Goal: Task Accomplishment & Management: Use online tool/utility

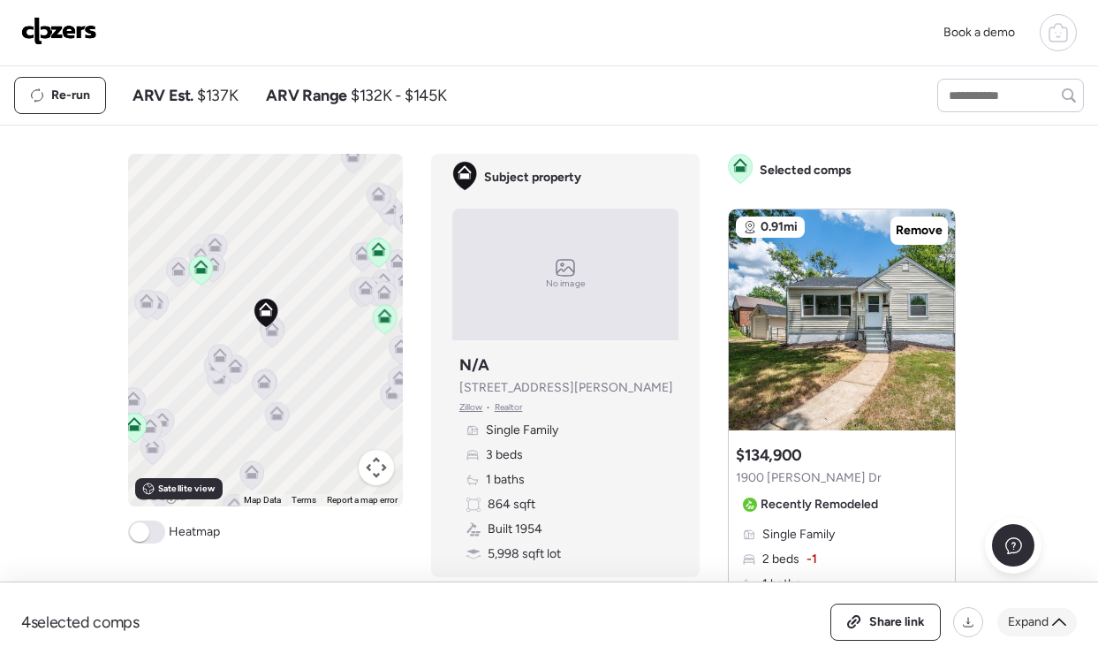
click at [1050, 627] on div "Expand" at bounding box center [1038, 622] width 80 height 28
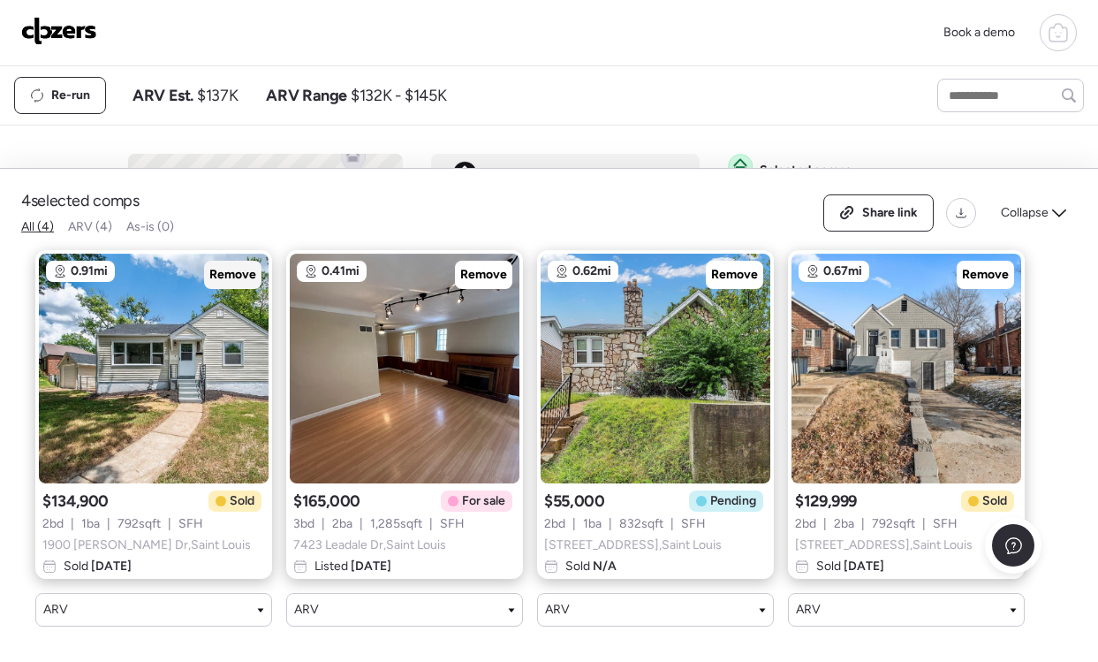
click at [209, 272] on div "Remove" at bounding box center [232, 275] width 57 height 28
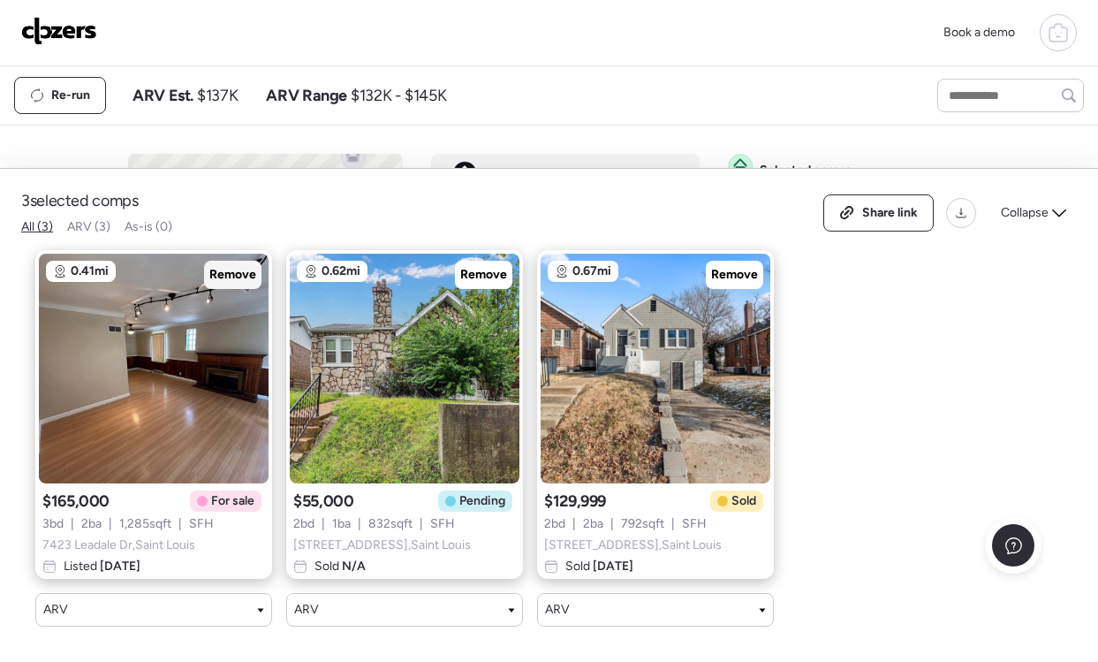
click at [209, 272] on div "Remove" at bounding box center [232, 275] width 57 height 28
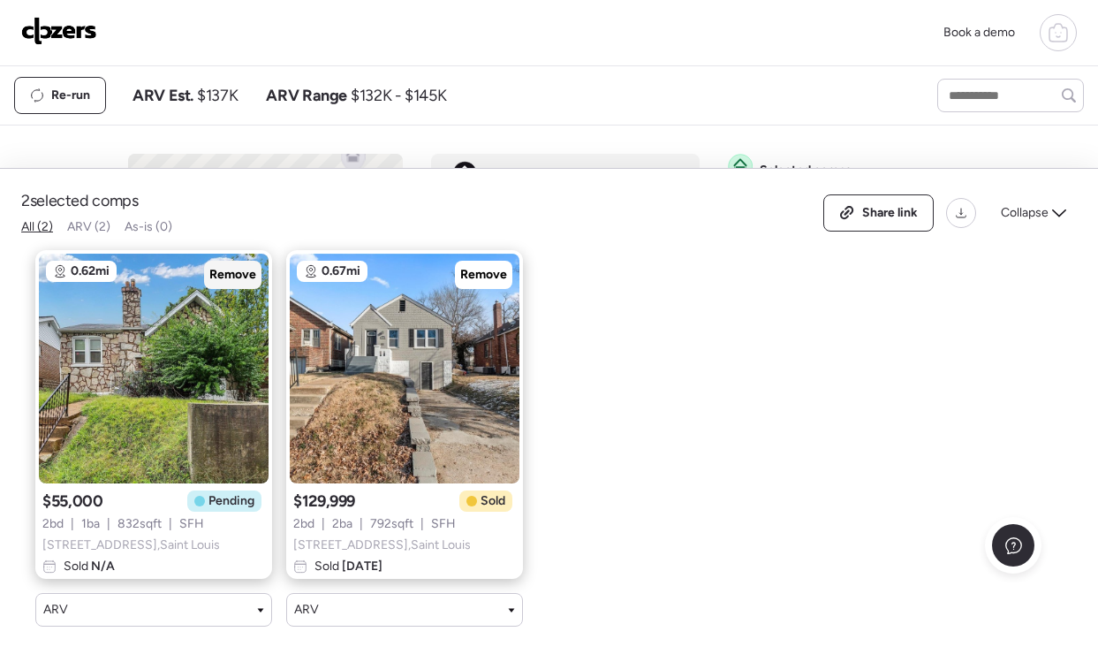
click at [209, 272] on div "Remove" at bounding box center [232, 275] width 57 height 28
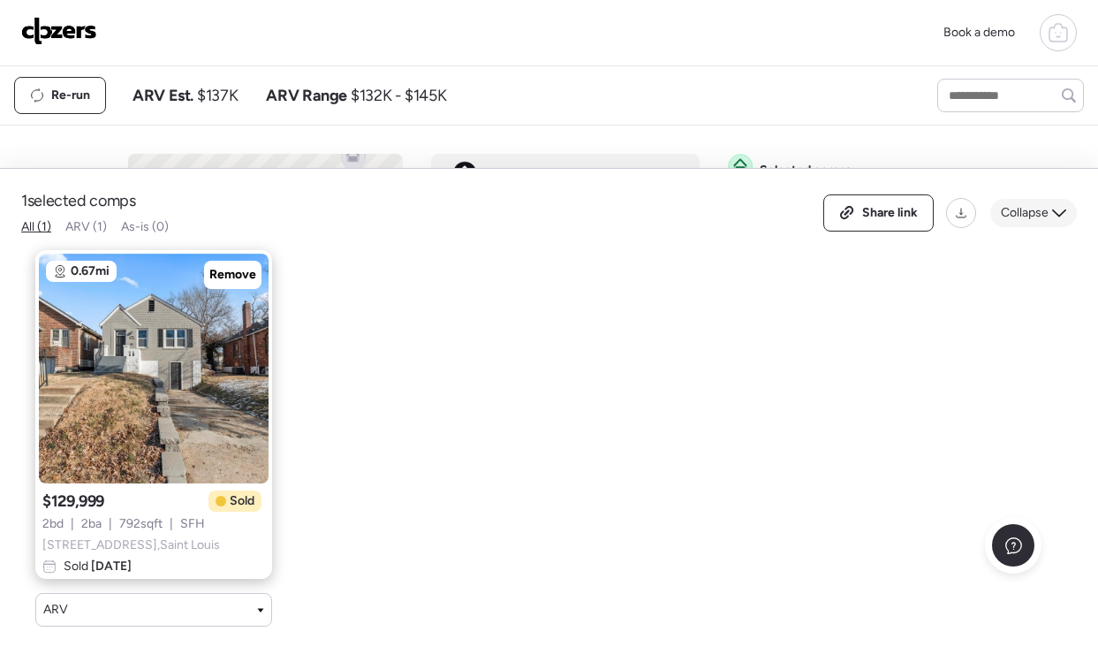
click at [1007, 209] on span "Collapse" at bounding box center [1025, 213] width 48 height 18
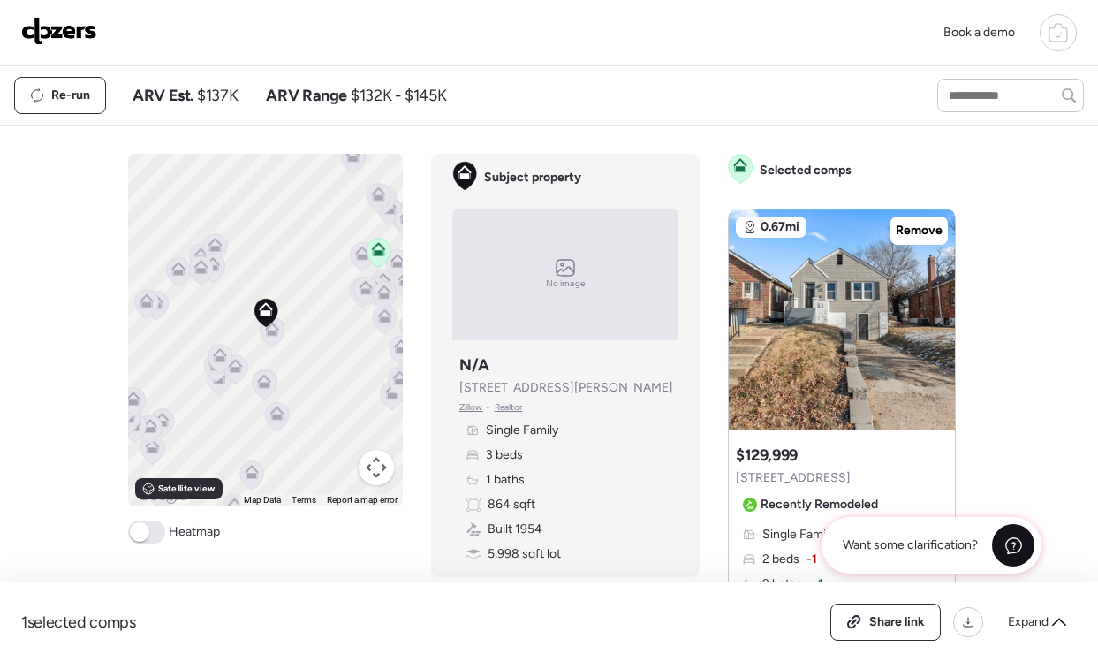
click at [1015, 556] on div at bounding box center [1013, 545] width 42 height 42
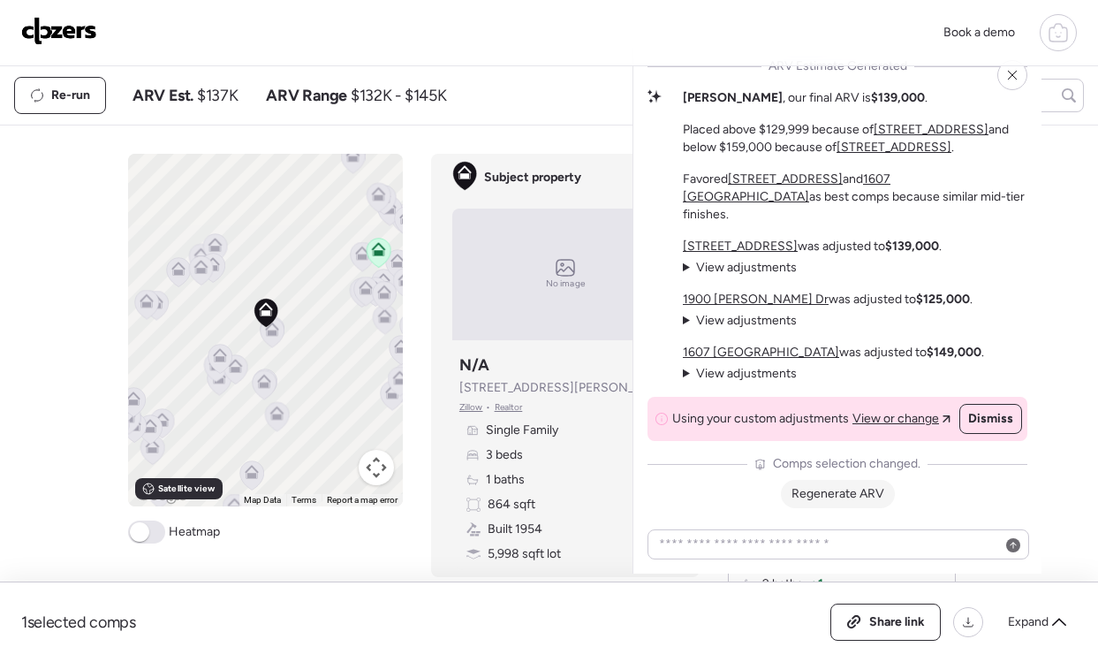
click at [824, 487] on span "Regenerate ARV" at bounding box center [838, 493] width 93 height 15
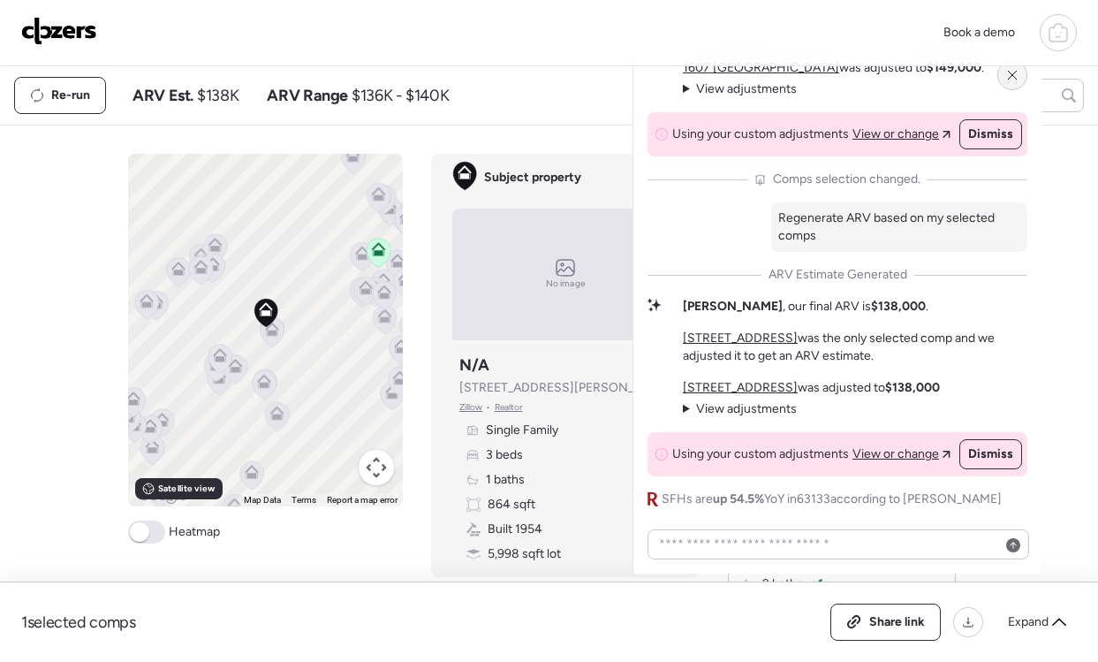
click at [1017, 72] on icon at bounding box center [1013, 75] width 14 height 14
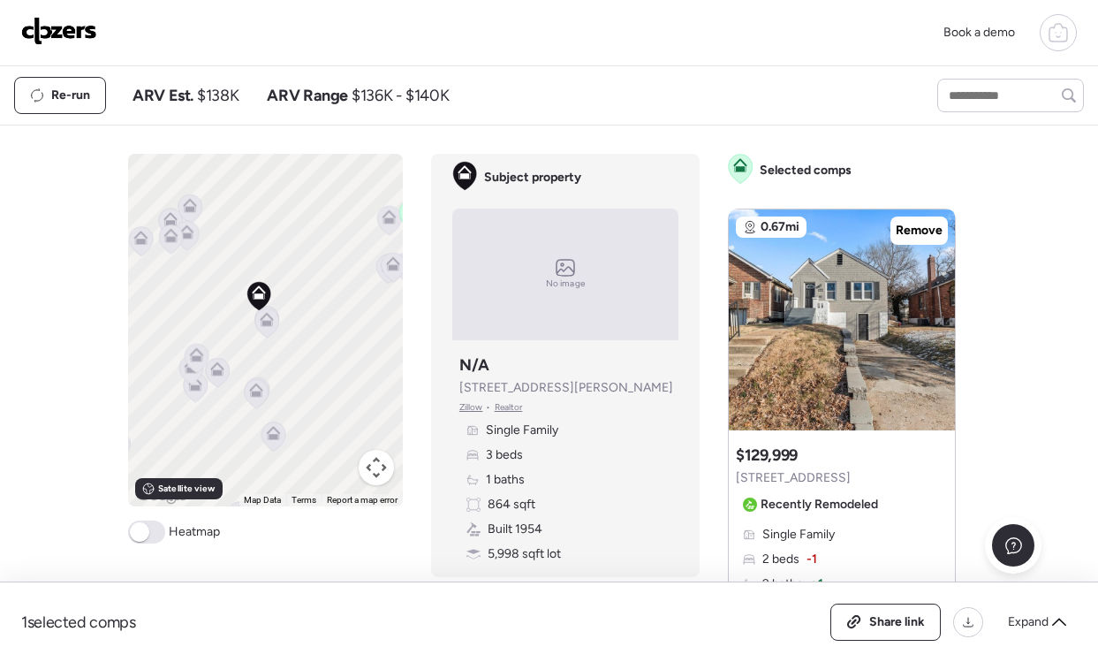
click at [200, 364] on icon at bounding box center [197, 358] width 24 height 29
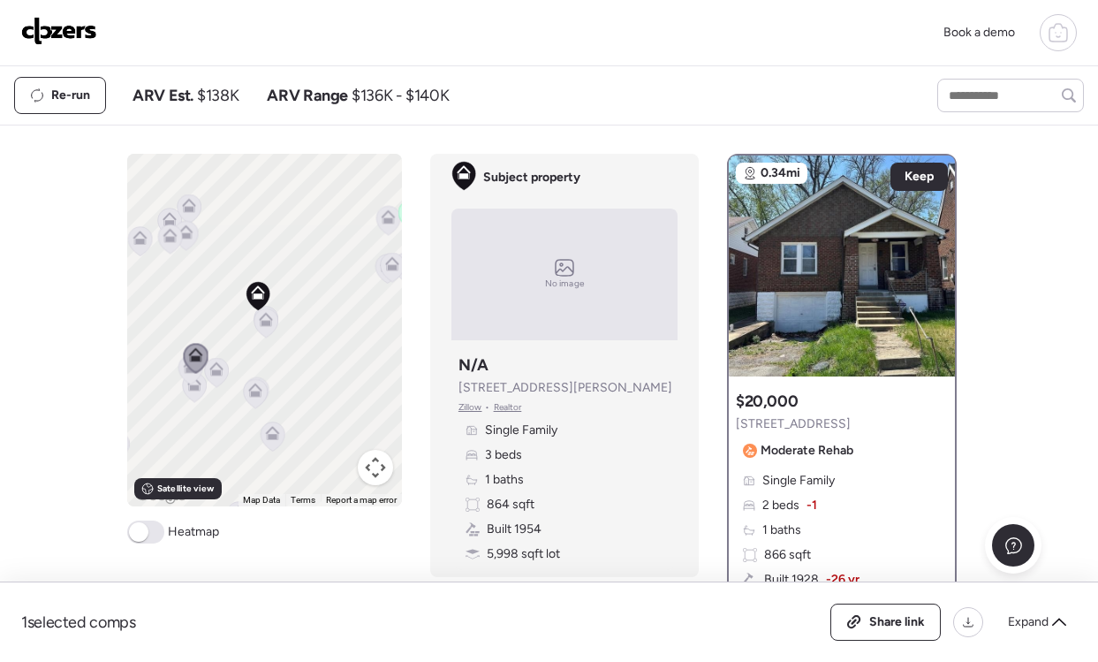
click at [224, 370] on icon at bounding box center [216, 372] width 24 height 29
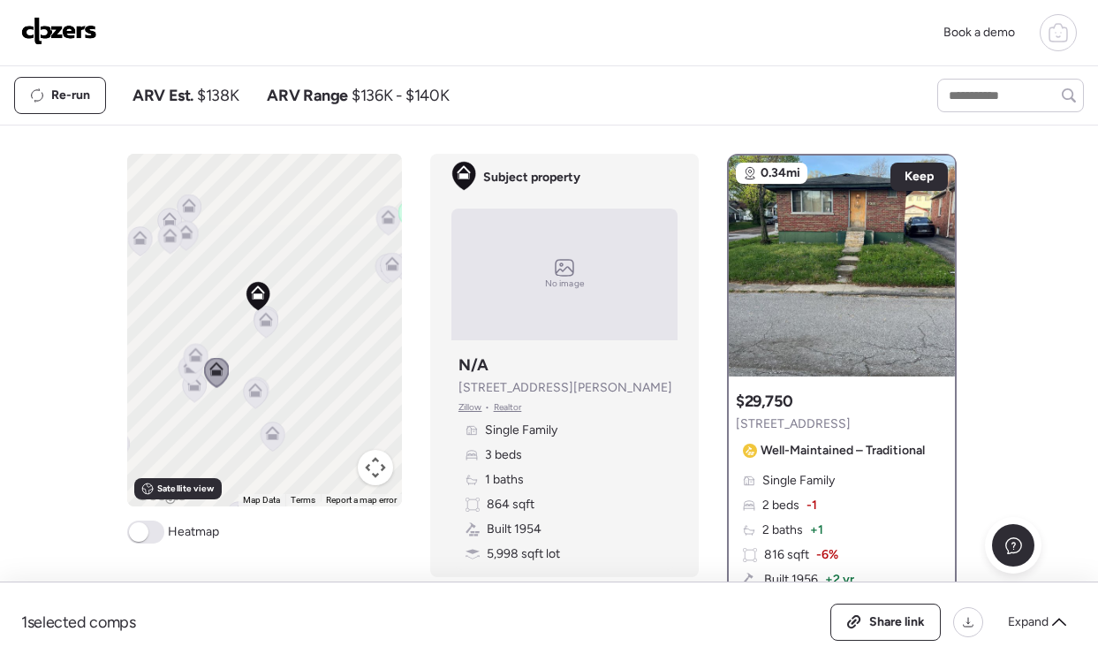
click at [252, 382] on icon at bounding box center [255, 393] width 24 height 29
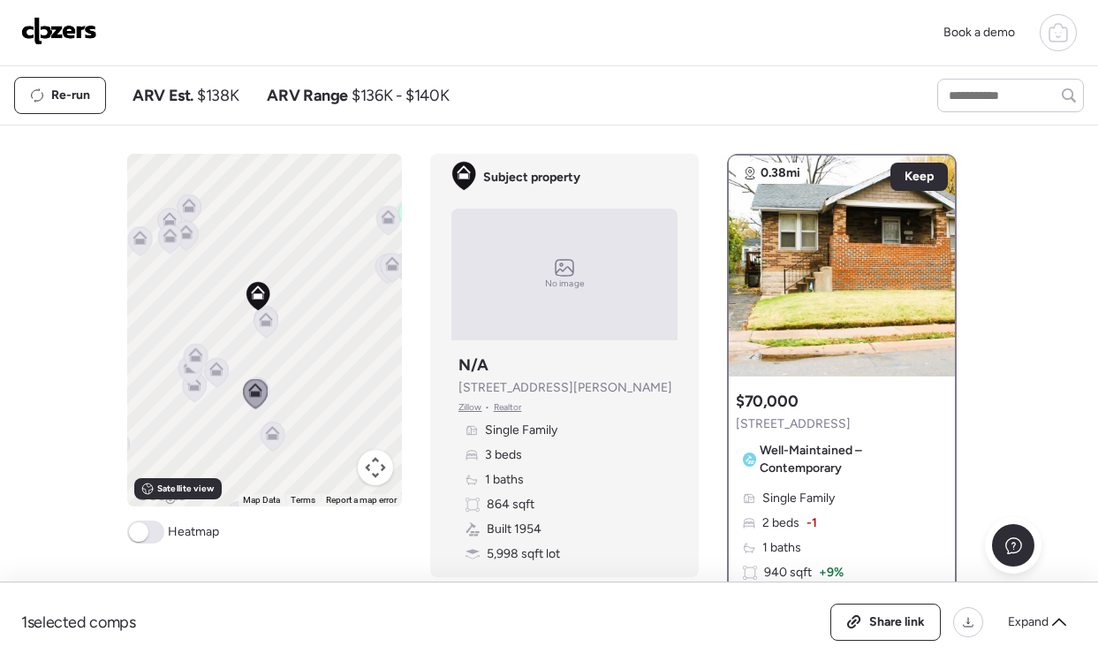
click at [183, 244] on icon at bounding box center [186, 235] width 24 height 29
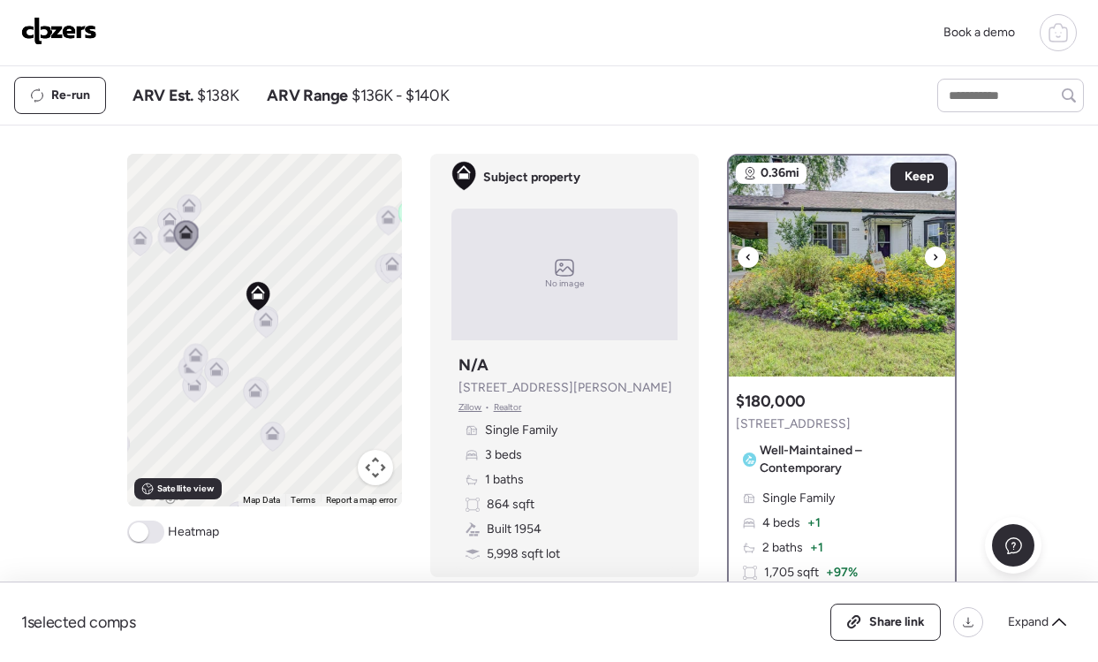
click at [935, 253] on icon at bounding box center [935, 257] width 7 height 21
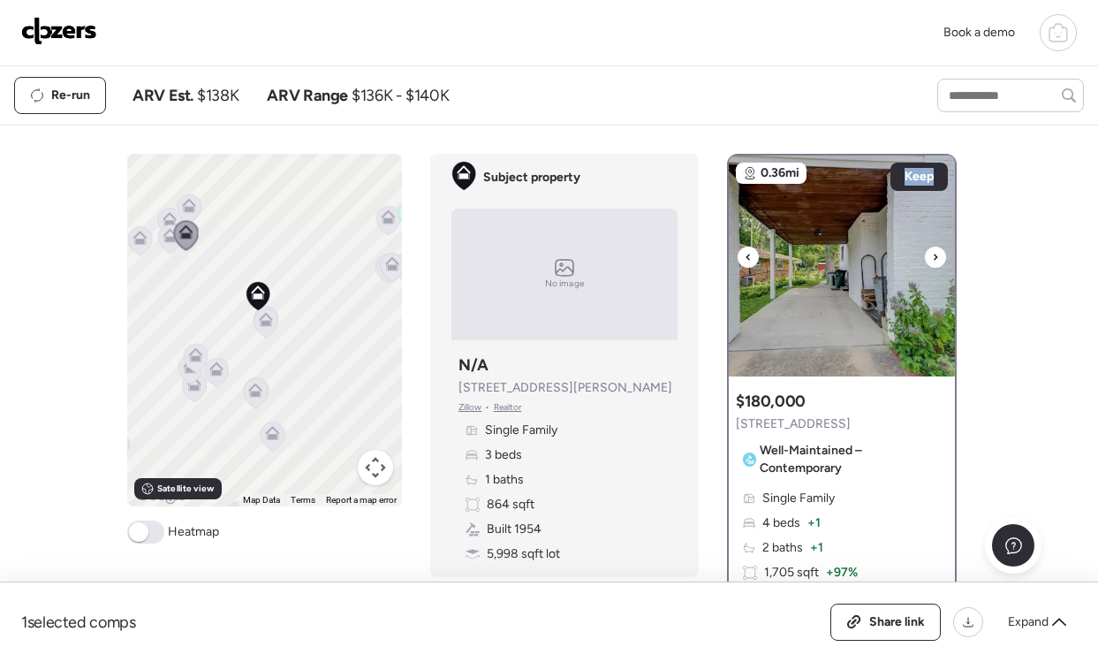
click at [935, 253] on icon at bounding box center [935, 257] width 7 height 21
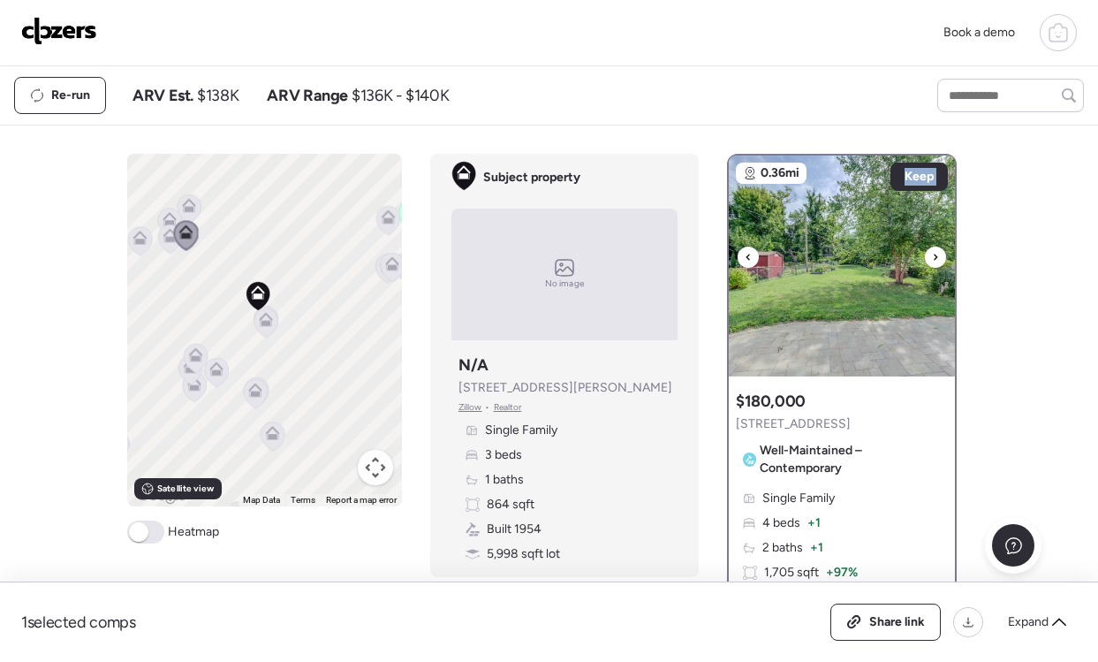
click at [935, 253] on icon at bounding box center [935, 257] width 7 height 21
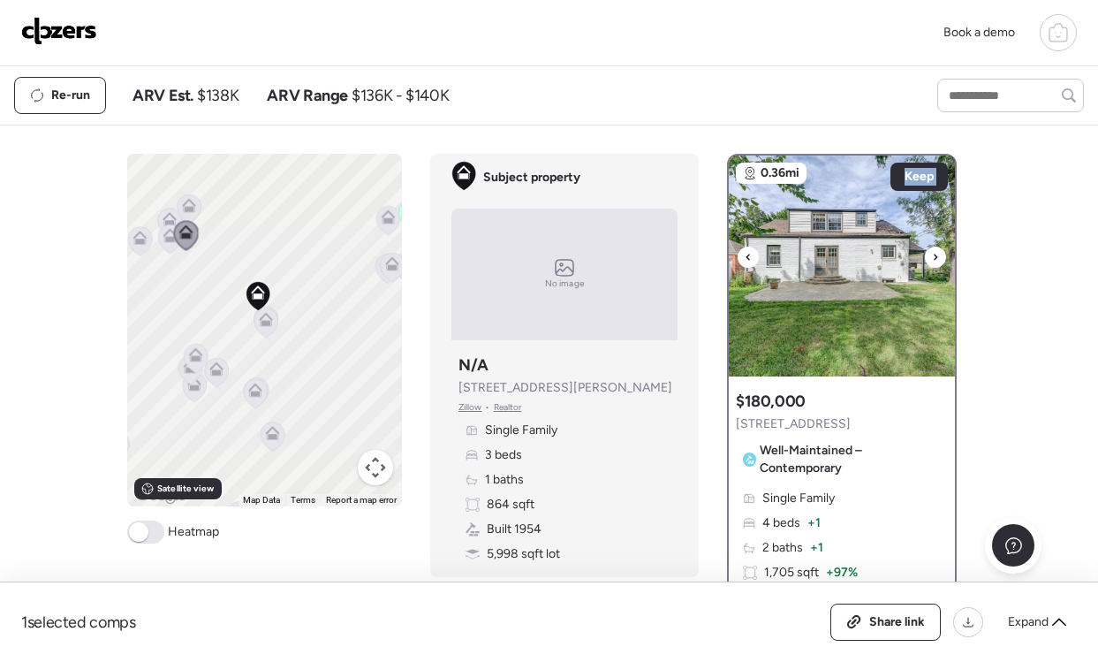
click at [935, 253] on icon at bounding box center [935, 257] width 7 height 21
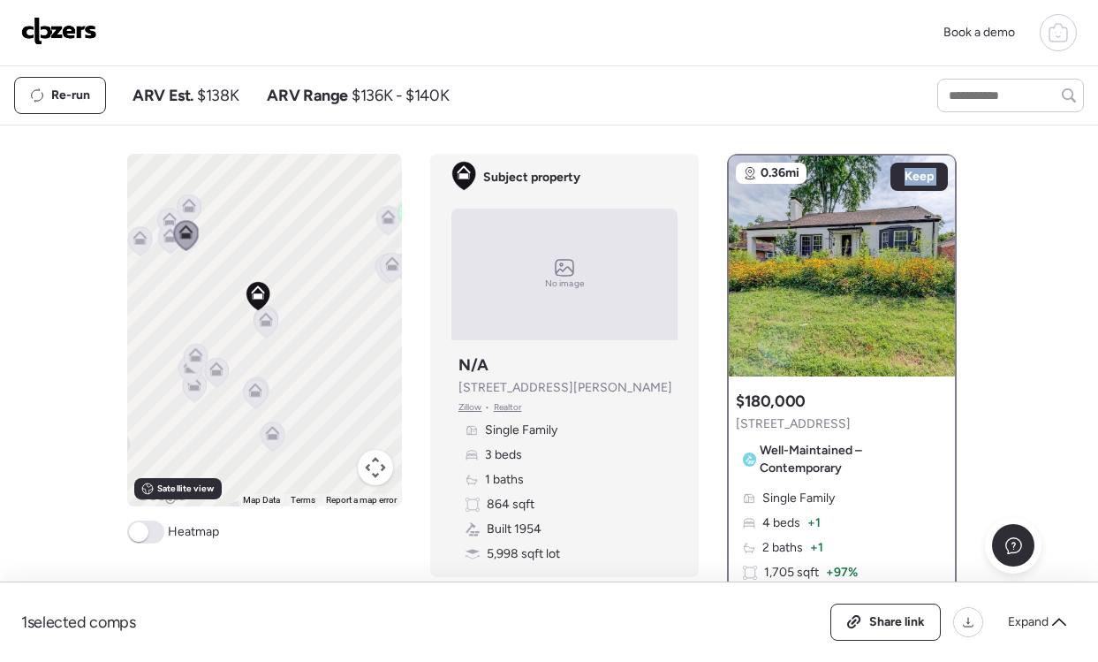
click at [174, 238] on icon at bounding box center [186, 235] width 24 height 29
click at [167, 241] on icon at bounding box center [168, 238] width 11 height 5
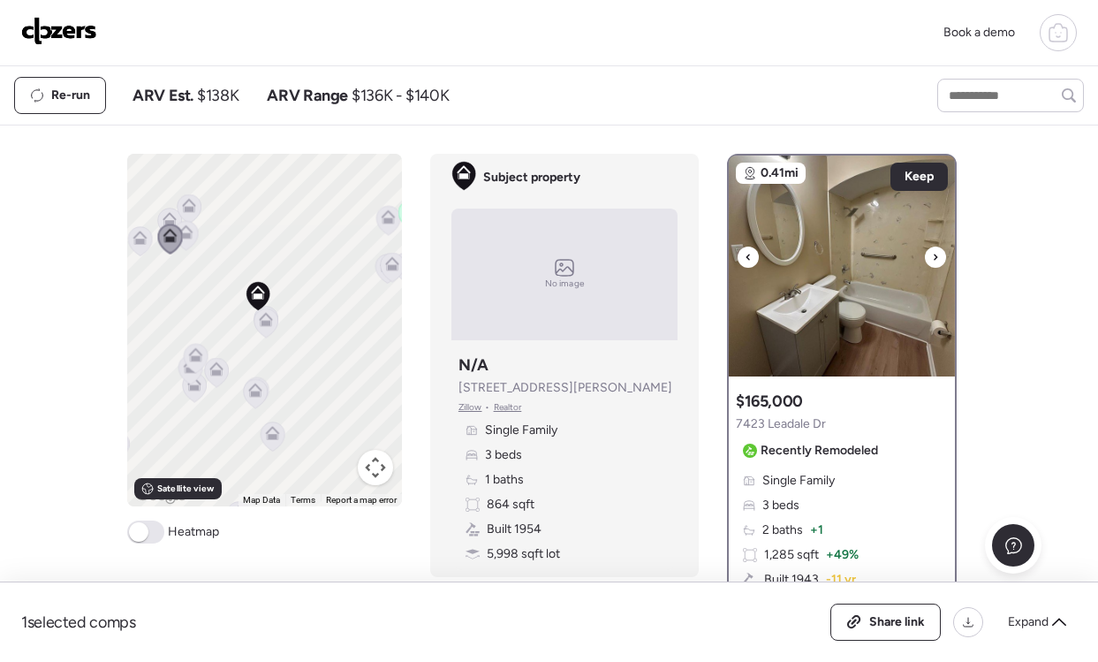
click at [943, 256] on div at bounding box center [935, 257] width 21 height 21
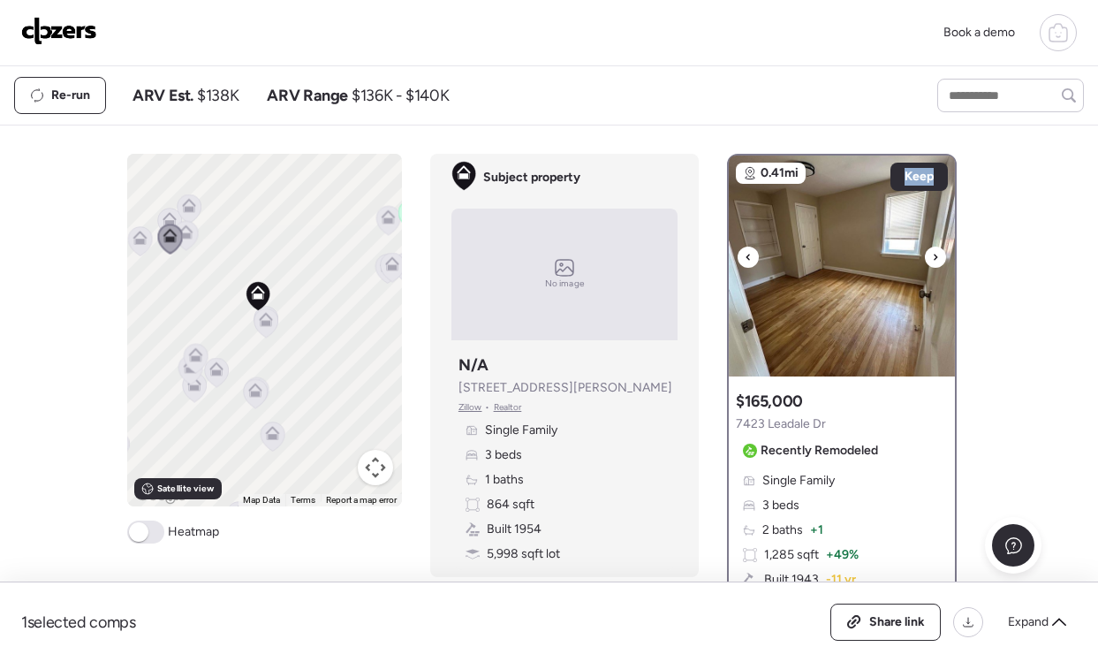
click at [943, 256] on div at bounding box center [935, 257] width 21 height 21
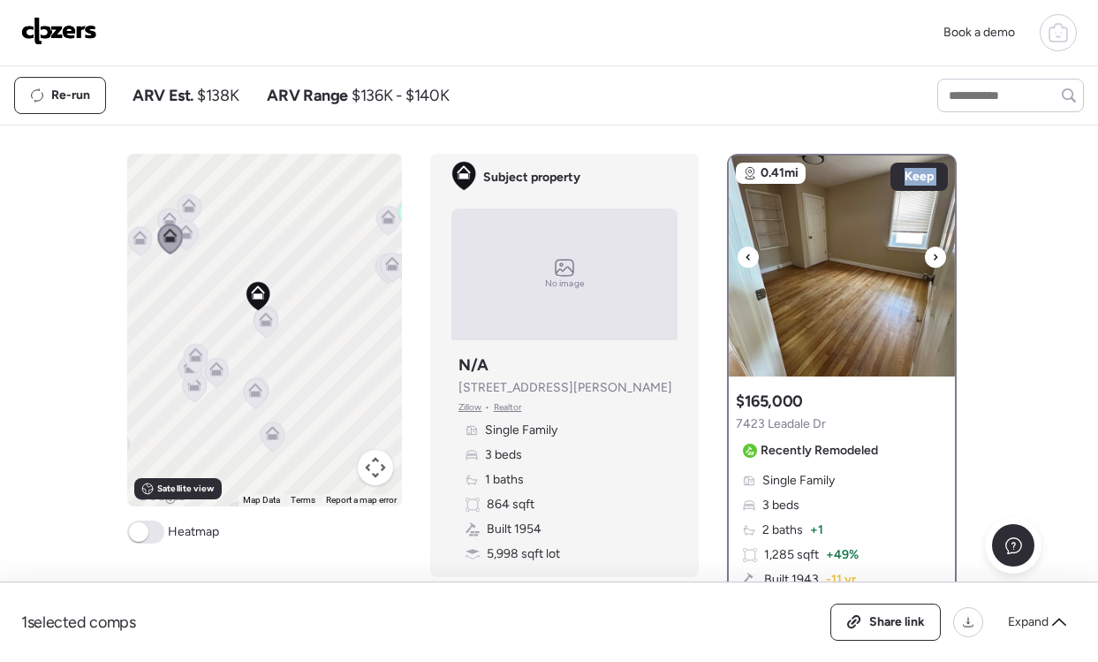
click at [943, 256] on div at bounding box center [935, 257] width 21 height 21
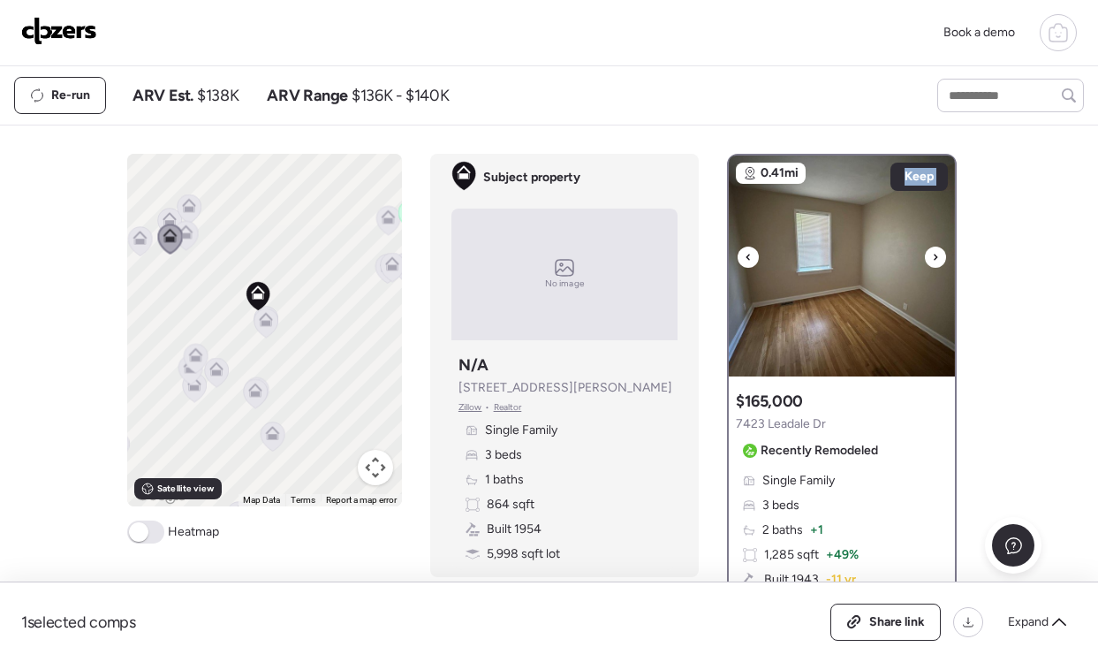
click at [943, 256] on div at bounding box center [935, 257] width 21 height 21
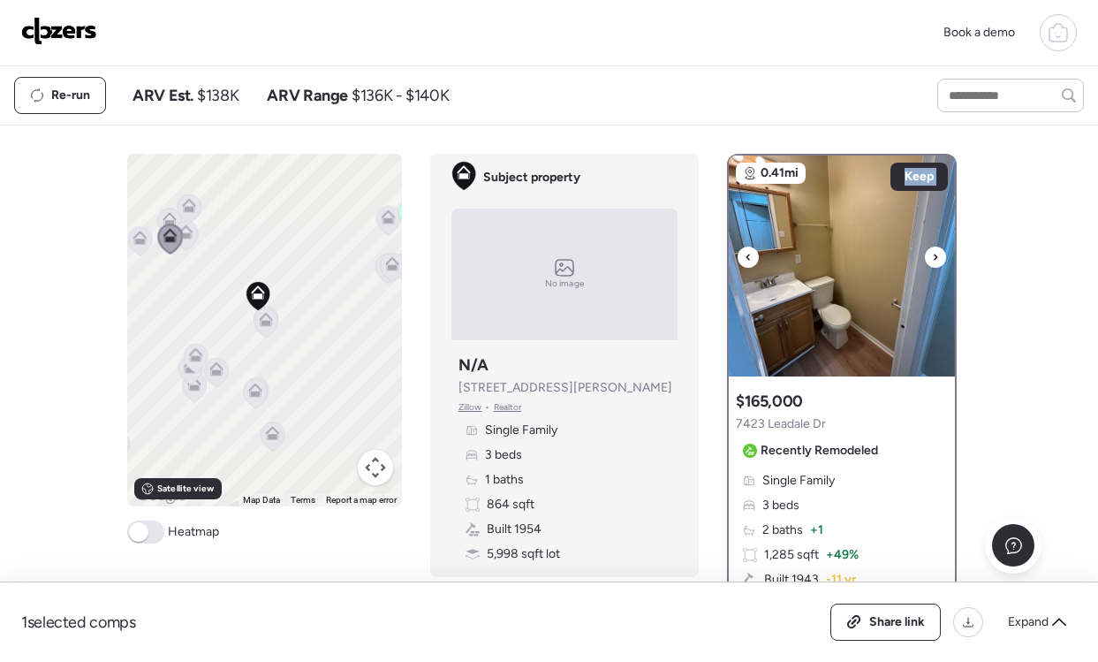
click at [943, 256] on div at bounding box center [935, 257] width 21 height 21
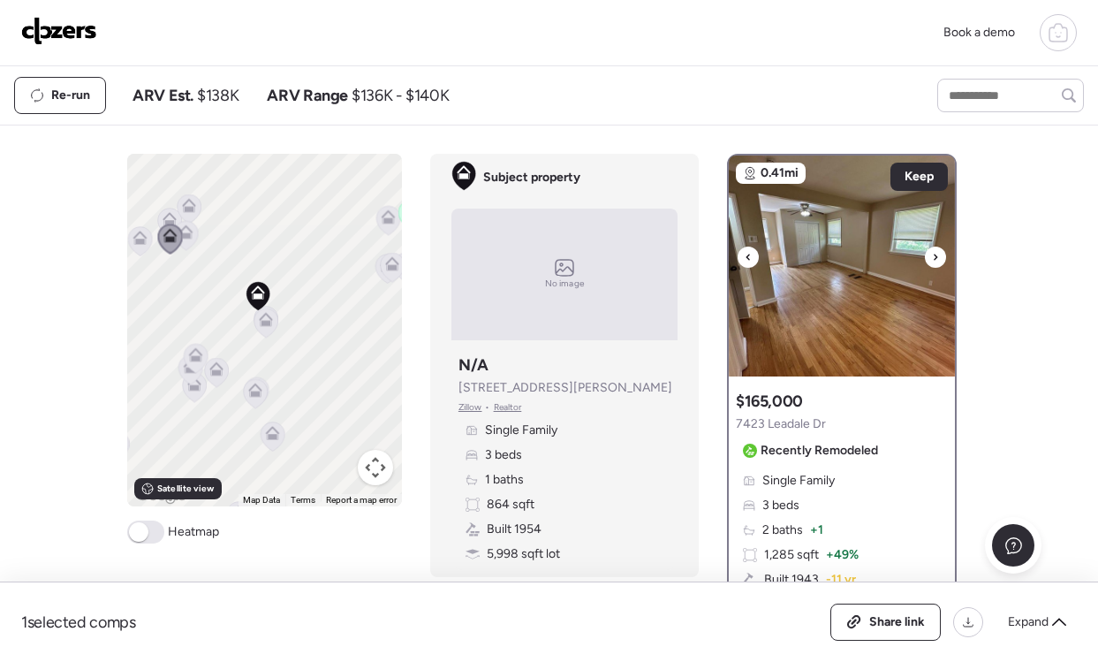
click at [943, 256] on div at bounding box center [935, 257] width 21 height 21
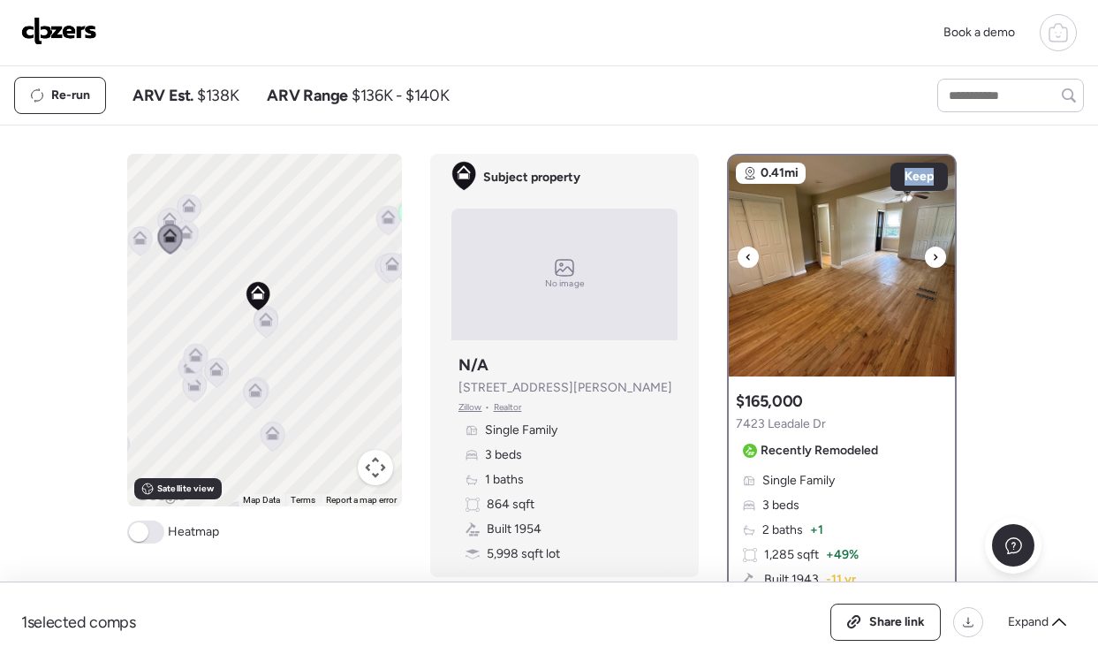
click at [943, 256] on div at bounding box center [935, 257] width 21 height 21
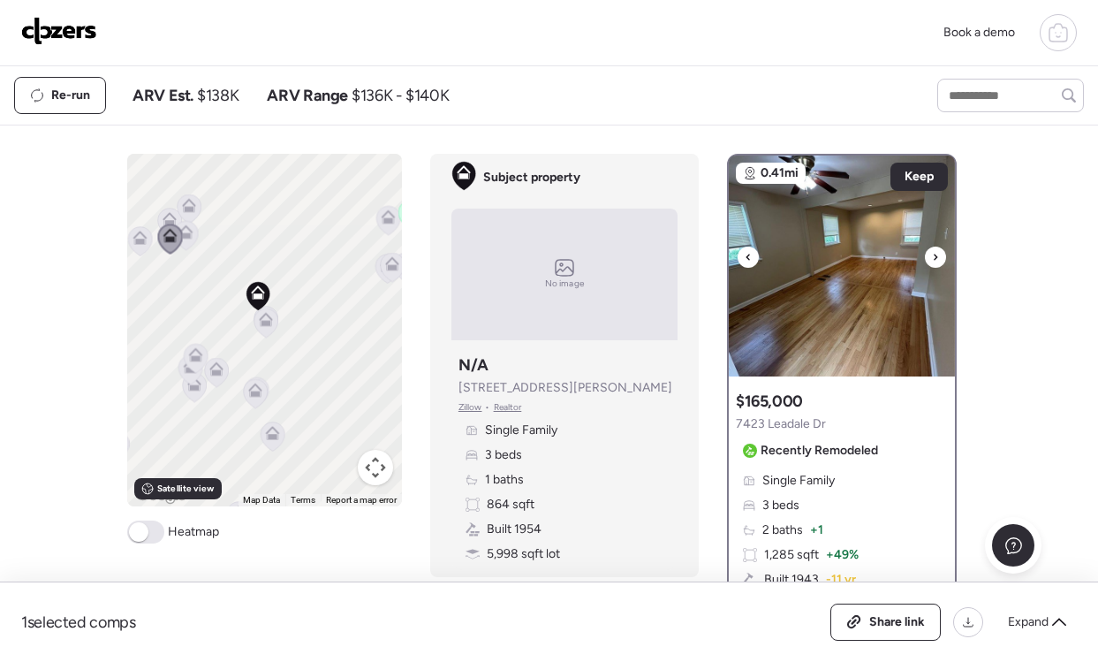
click at [943, 256] on div at bounding box center [935, 257] width 21 height 21
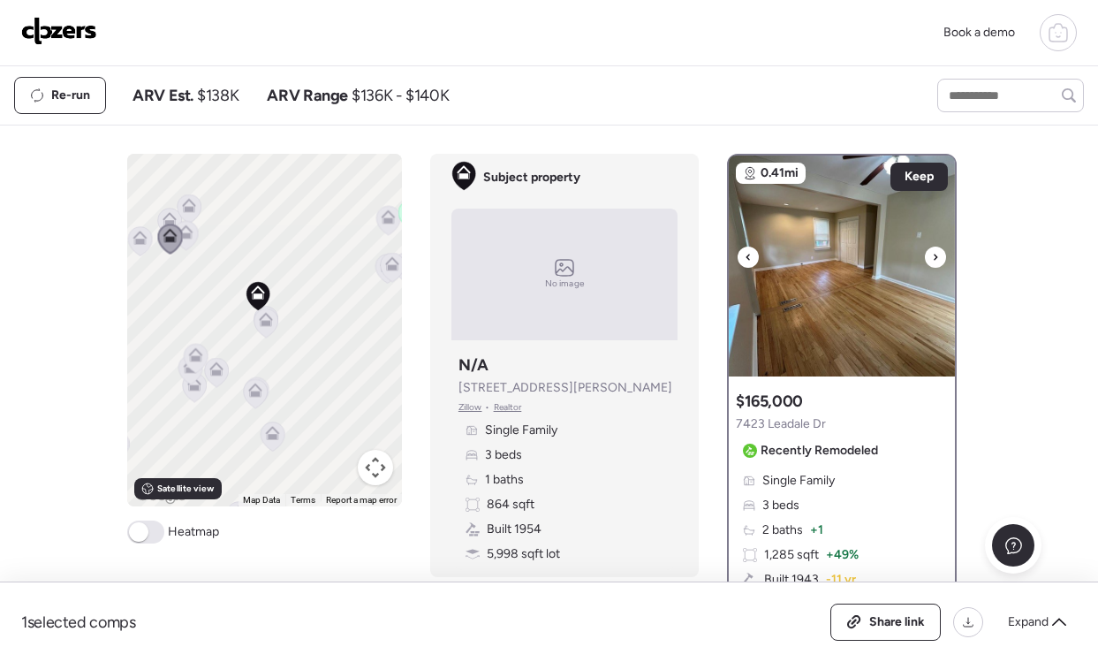
click at [943, 256] on div at bounding box center [935, 257] width 21 height 21
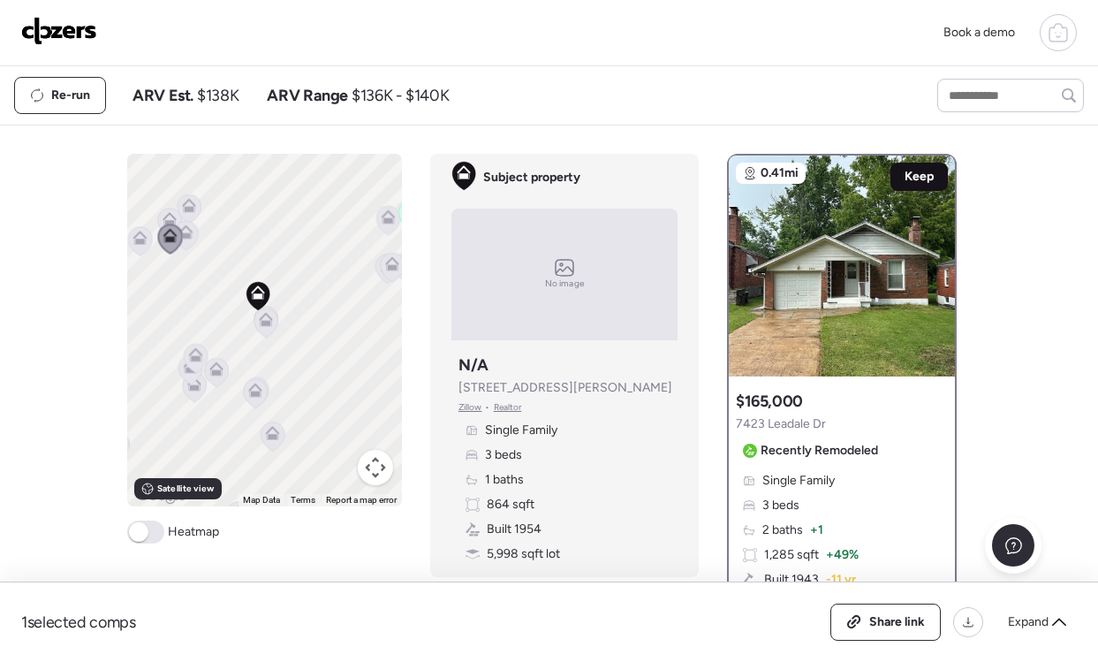
click at [924, 184] on span "Keep" at bounding box center [919, 177] width 29 height 18
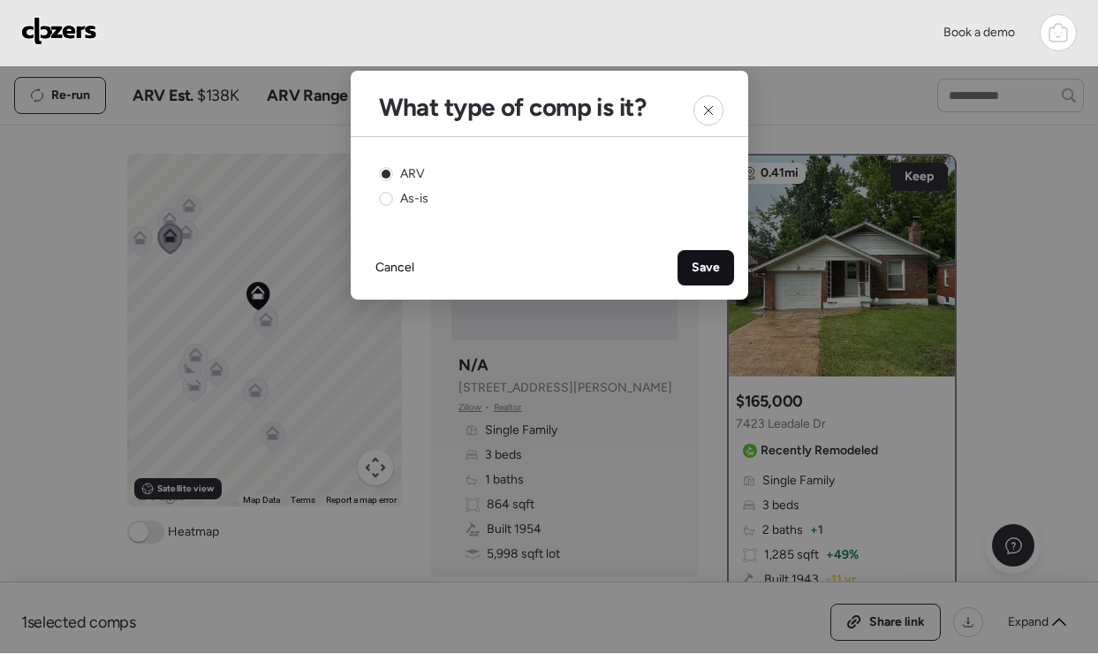
click at [706, 264] on span "Save" at bounding box center [706, 268] width 28 height 18
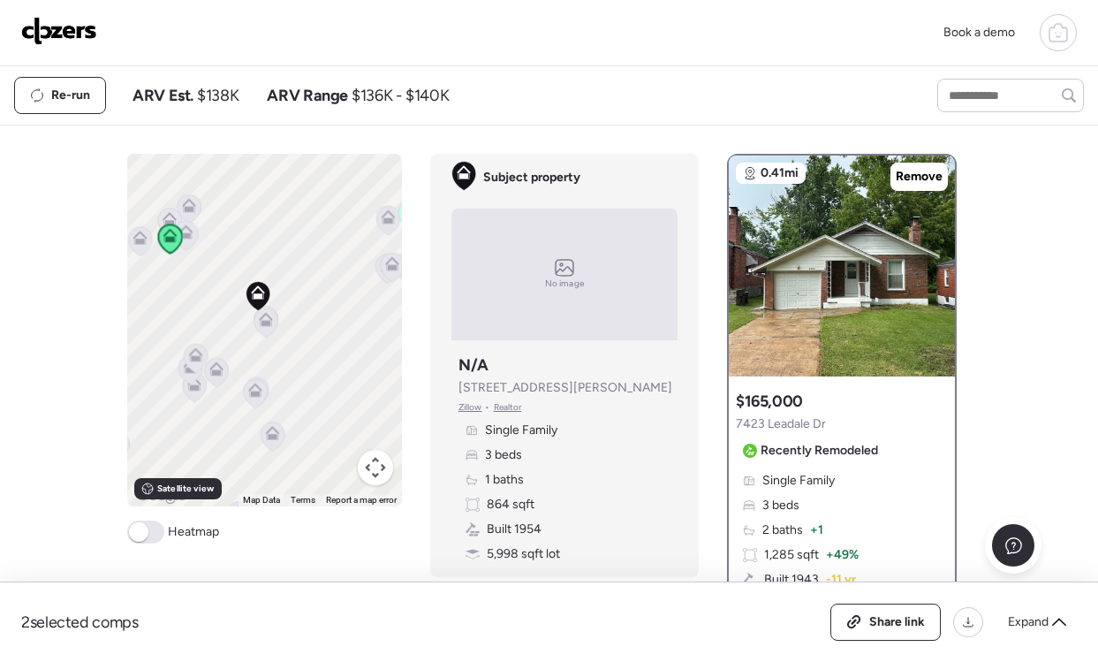
click at [188, 230] on icon at bounding box center [185, 228] width 13 height 8
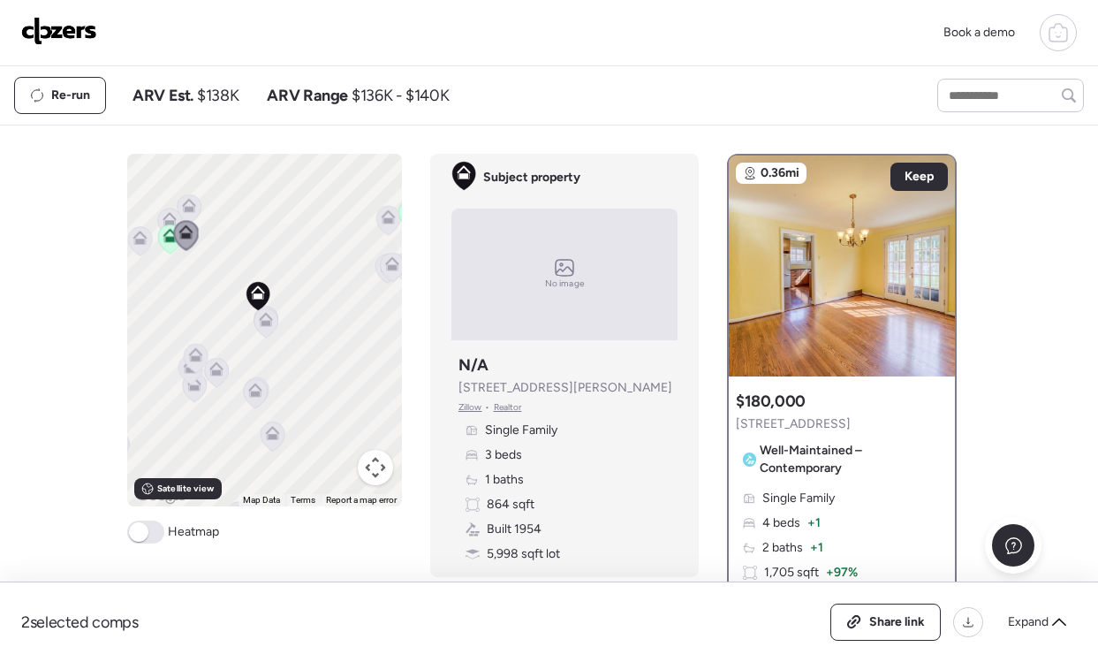
click at [389, 277] on icon at bounding box center [392, 267] width 24 height 29
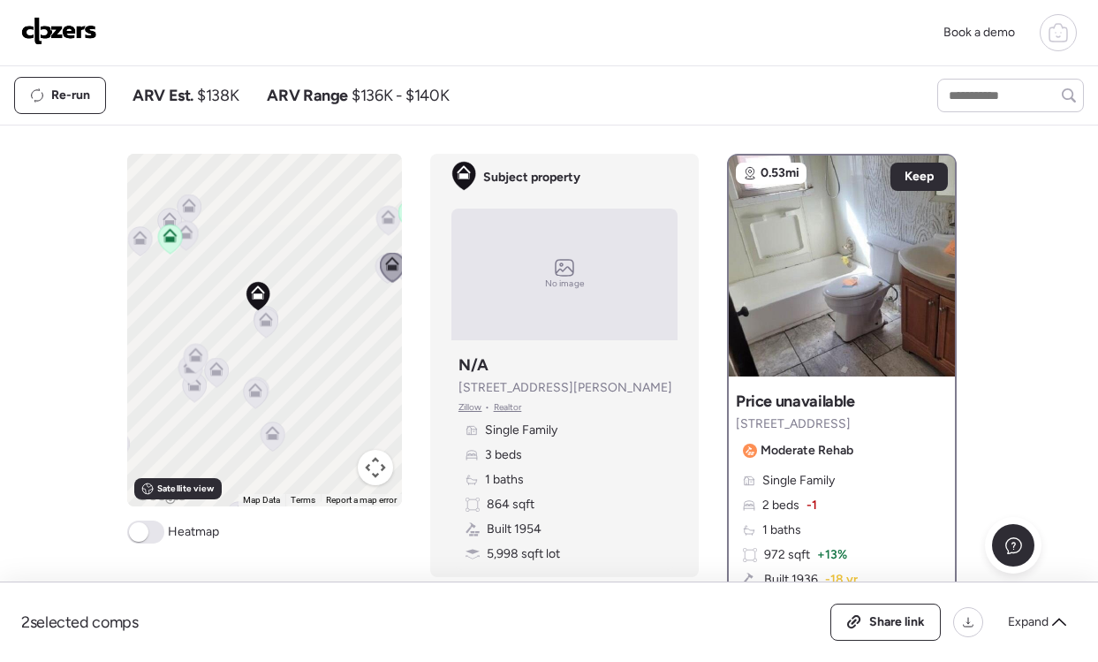
click at [384, 230] on icon at bounding box center [388, 220] width 24 height 29
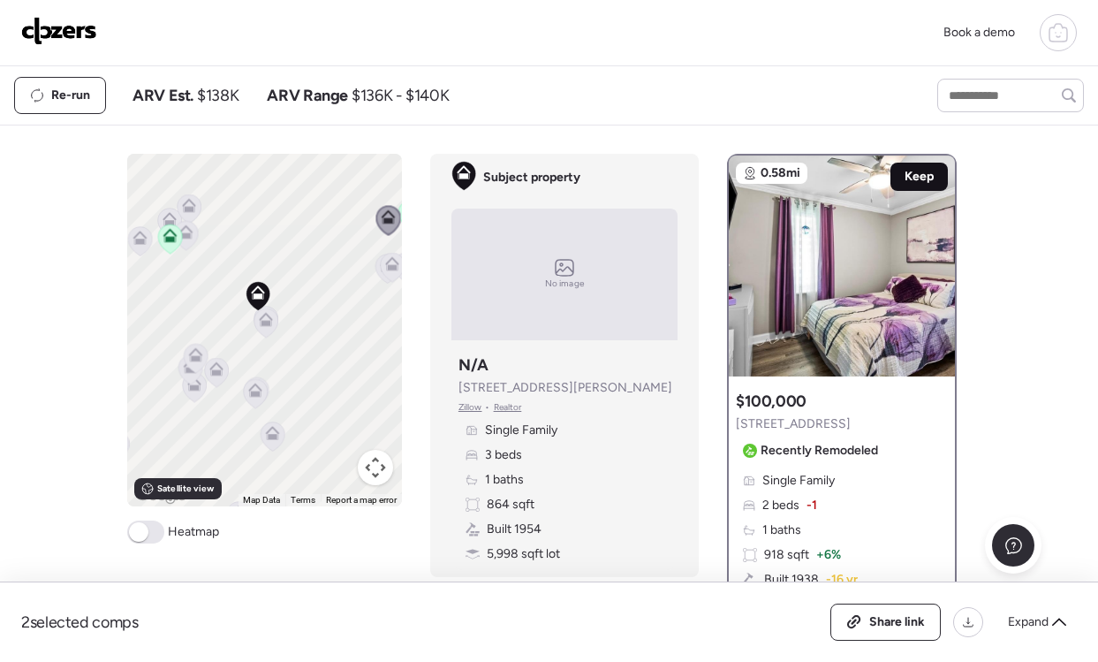
click at [923, 174] on span "Keep" at bounding box center [919, 177] width 29 height 18
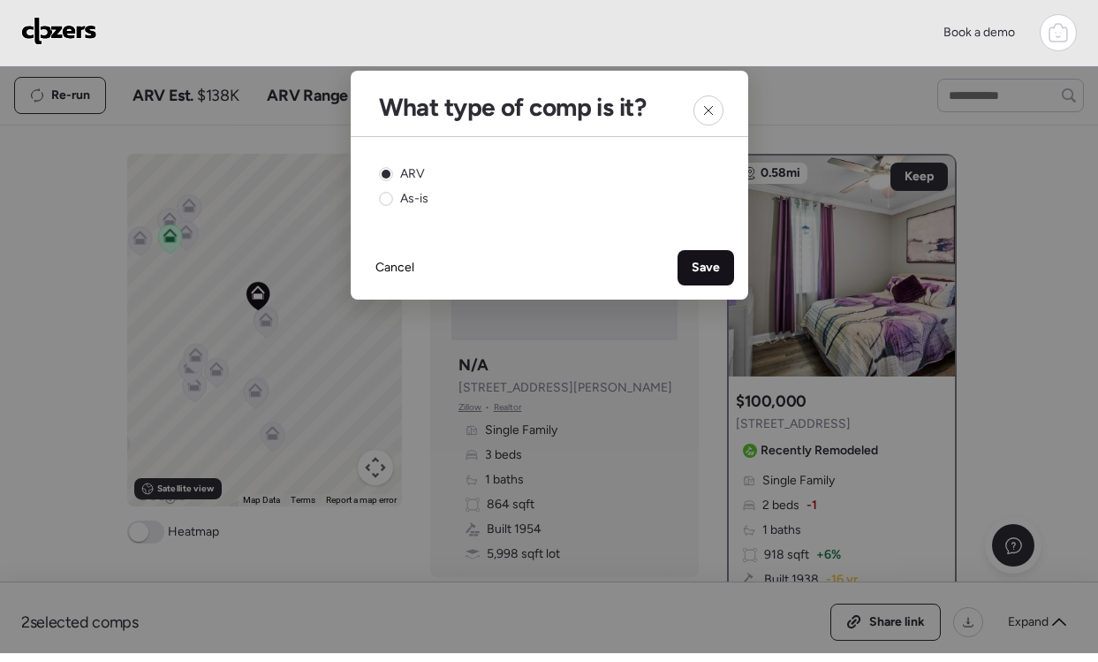
click at [703, 263] on span "Save" at bounding box center [706, 268] width 28 height 18
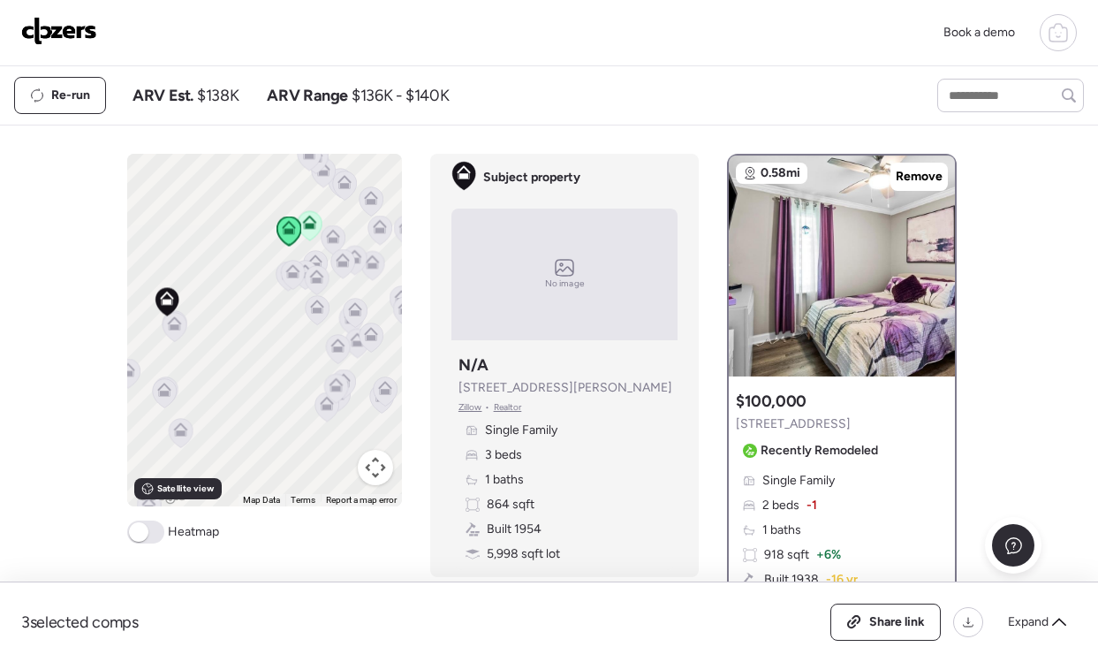
drag, startPoint x: 358, startPoint y: 299, endPoint x: 262, endPoint y: 304, distance: 96.5
click at [262, 304] on div "To activate drag with keyboard, press Alt + Enter. Once in keyboard drag state,…" at bounding box center [264, 330] width 275 height 353
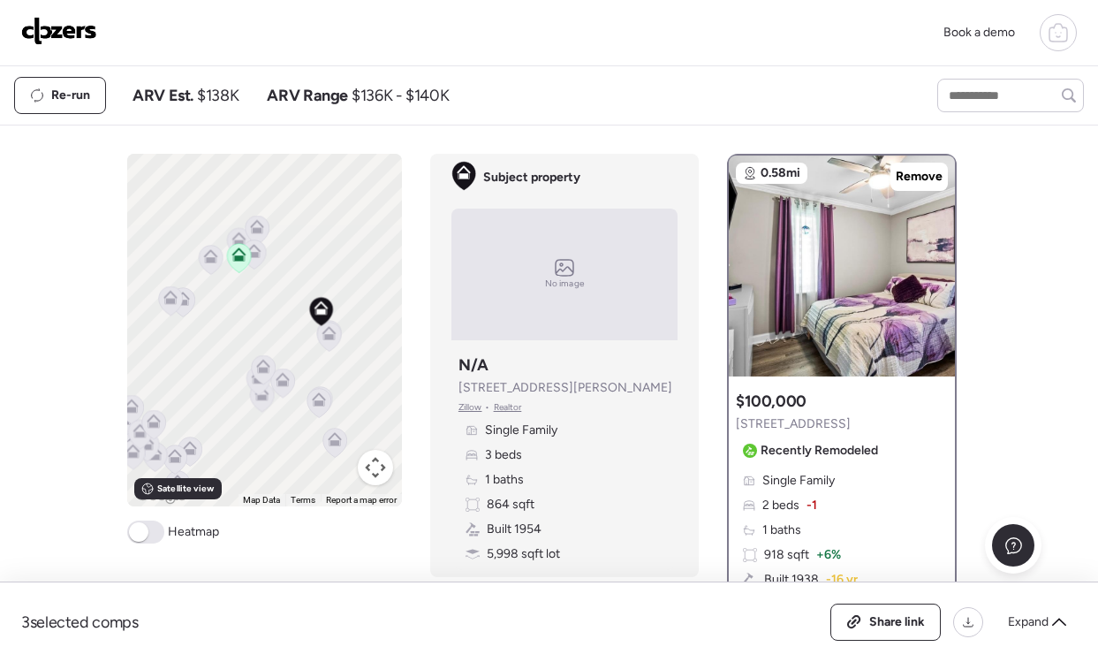
drag, startPoint x: 260, startPoint y: 308, endPoint x: 413, endPoint y: 318, distance: 153.3
click at [413, 318] on div "To activate drag with keyboard, press Alt + Enter. Once in keyboard drag state,…" at bounding box center [549, 403] width 844 height 499
click at [264, 232] on icon at bounding box center [259, 226] width 14 height 14
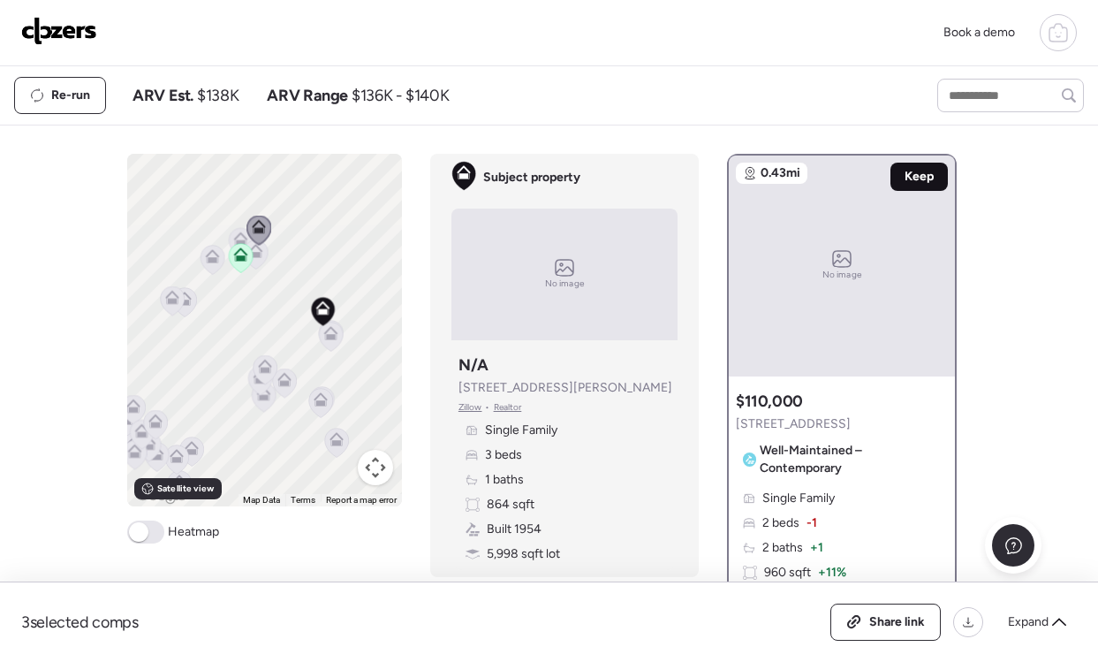
click at [919, 172] on span "Keep" at bounding box center [919, 177] width 29 height 18
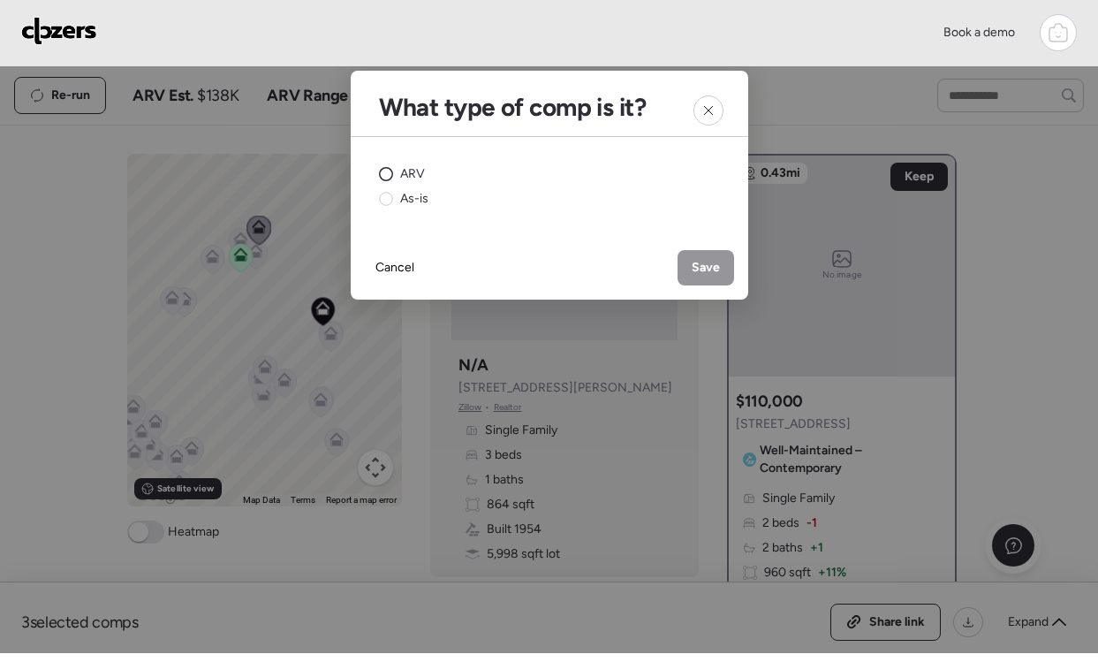
click at [414, 174] on span "ARV" at bounding box center [412, 174] width 25 height 18
click at [696, 273] on span "Save" at bounding box center [706, 268] width 28 height 18
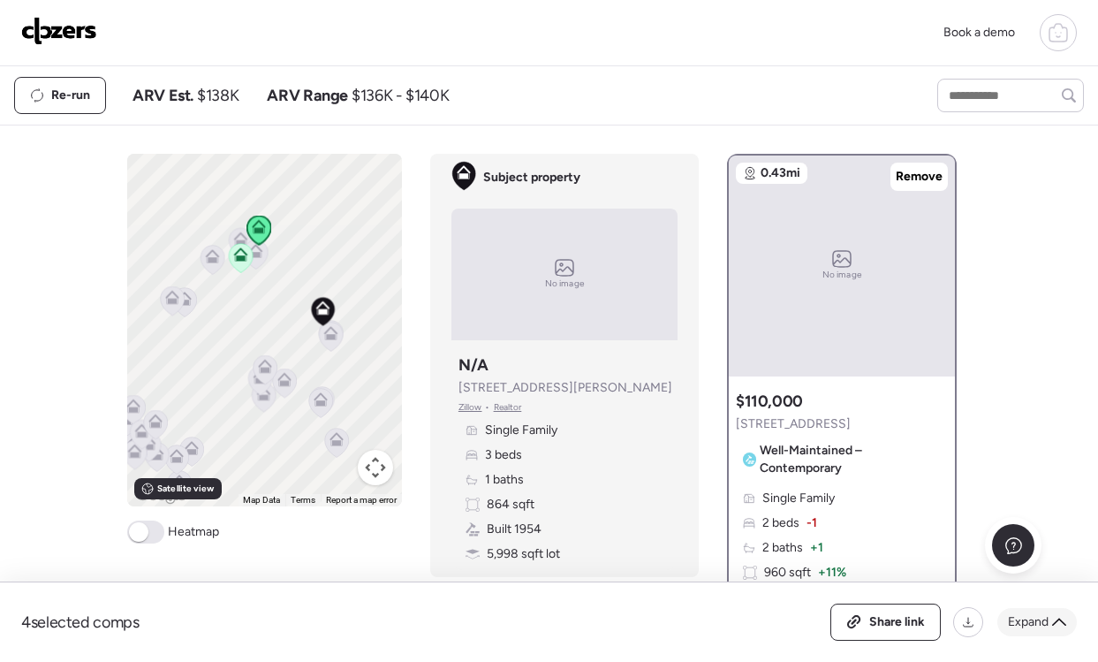
click at [1023, 619] on span "Expand" at bounding box center [1028, 622] width 41 height 18
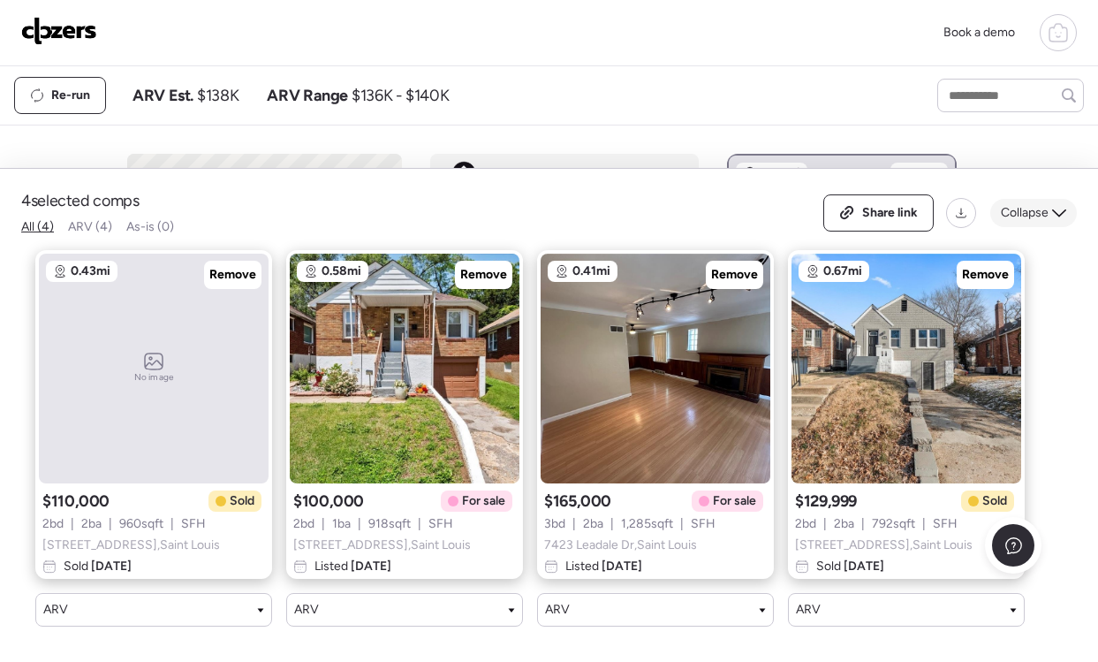
click at [1021, 206] on span "Collapse" at bounding box center [1025, 213] width 48 height 18
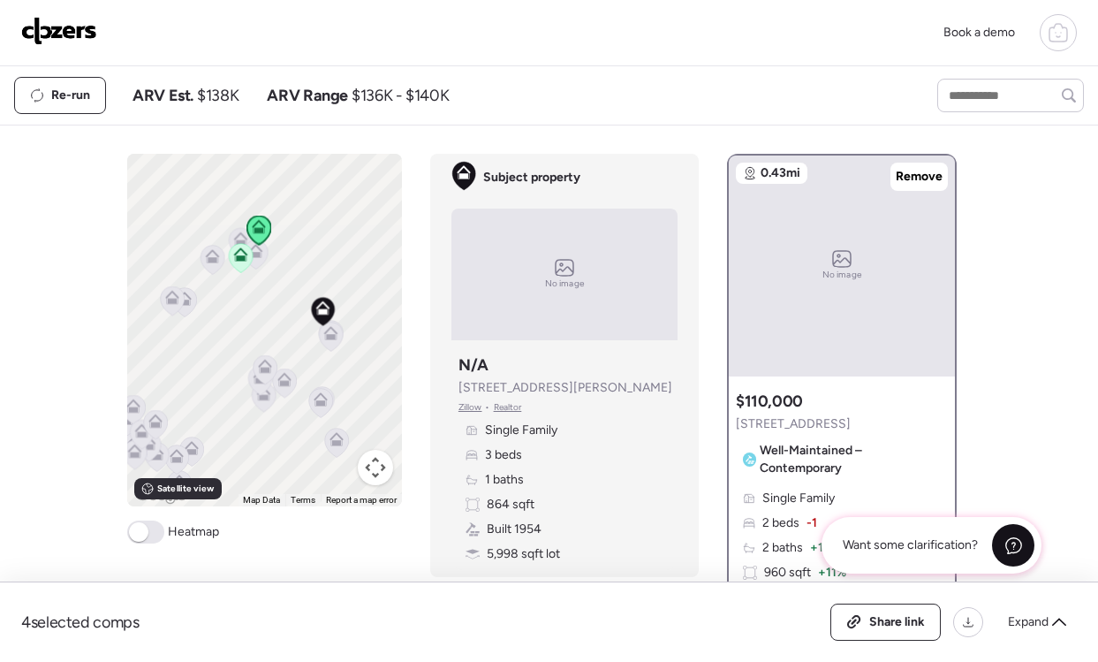
click at [1005, 531] on div at bounding box center [1013, 545] width 42 height 42
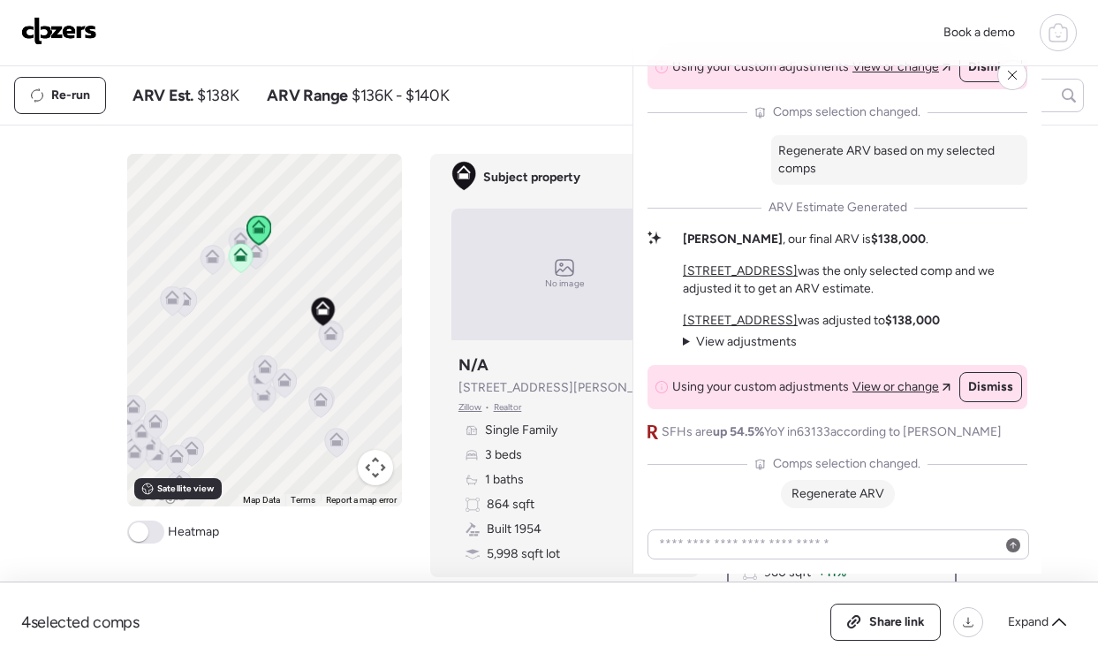
click at [824, 496] on span "Regenerate ARV" at bounding box center [838, 493] width 93 height 15
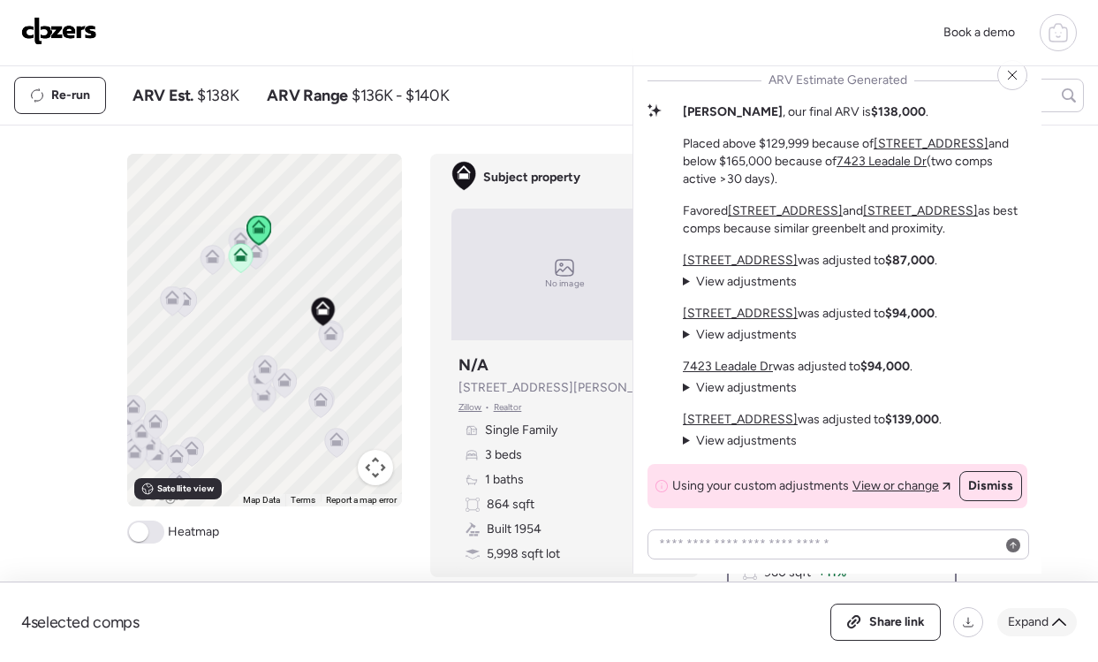
click at [1039, 614] on span "Expand" at bounding box center [1028, 622] width 41 height 18
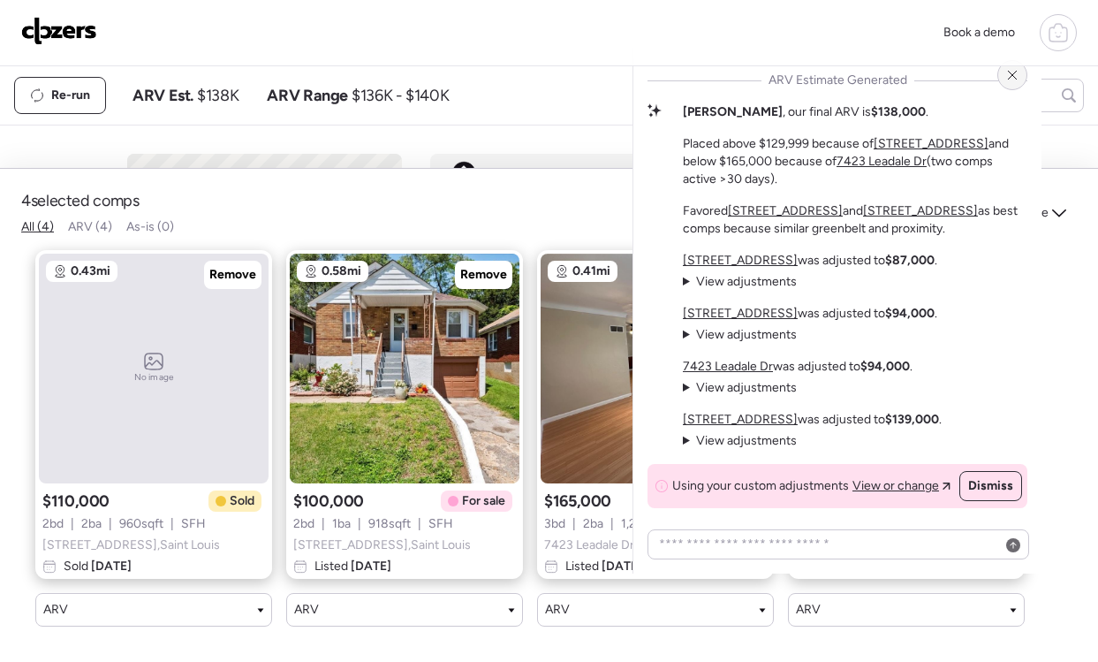
click at [1023, 77] on div at bounding box center [1013, 75] width 30 height 30
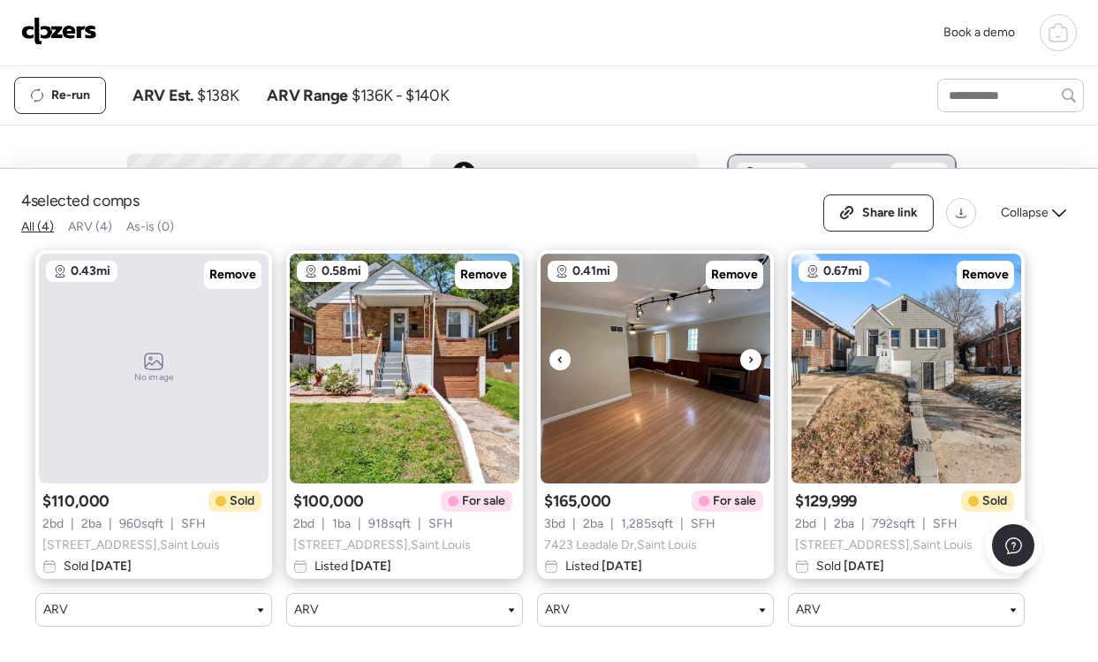
click at [752, 364] on icon at bounding box center [751, 359] width 7 height 21
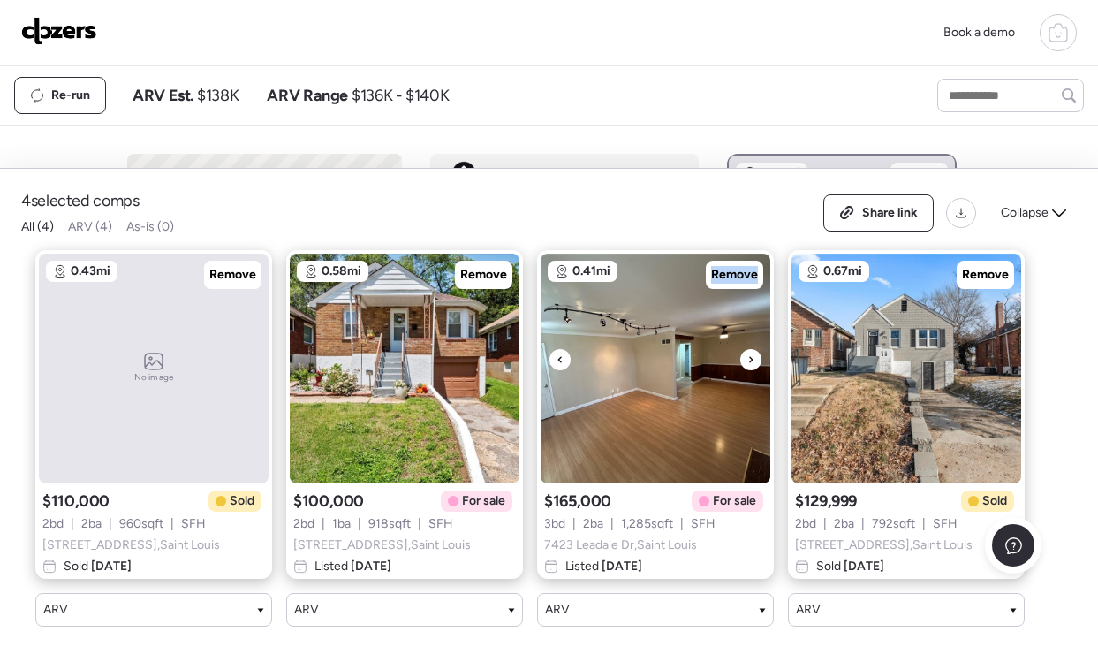
click at [752, 364] on icon at bounding box center [751, 359] width 7 height 21
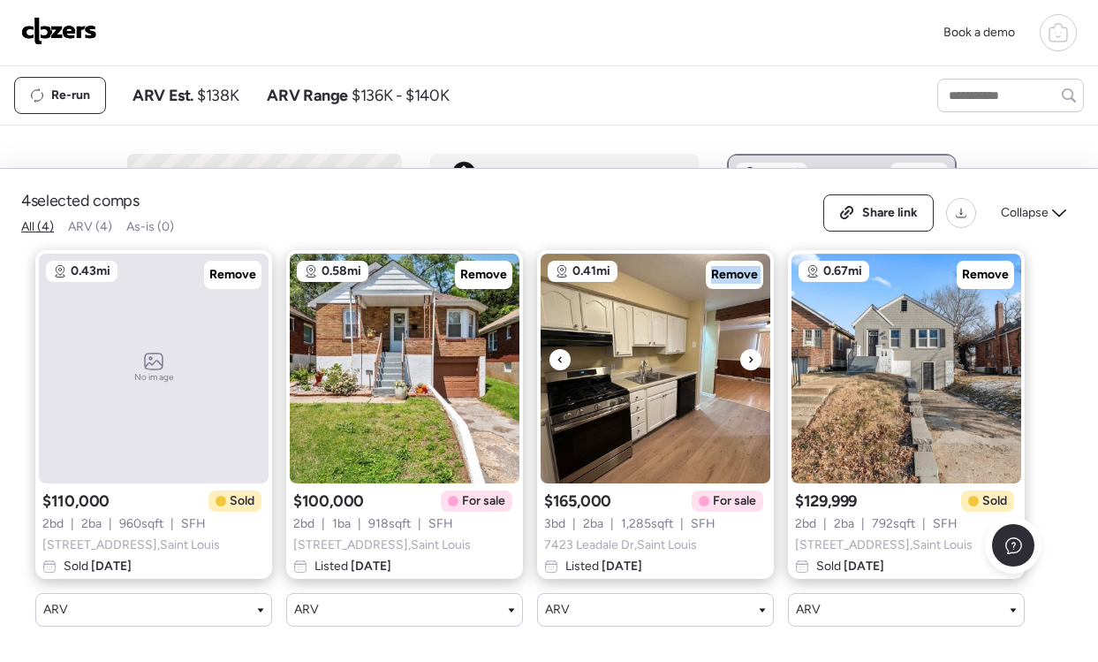
click at [752, 364] on icon at bounding box center [751, 359] width 7 height 21
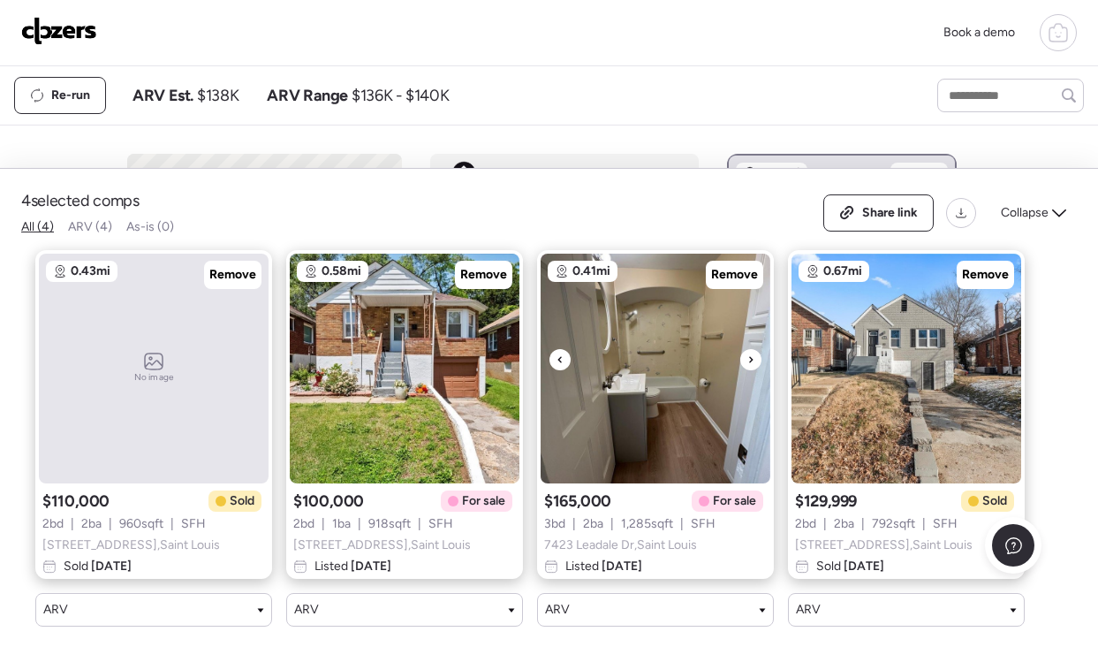
click at [752, 364] on icon at bounding box center [751, 359] width 7 height 21
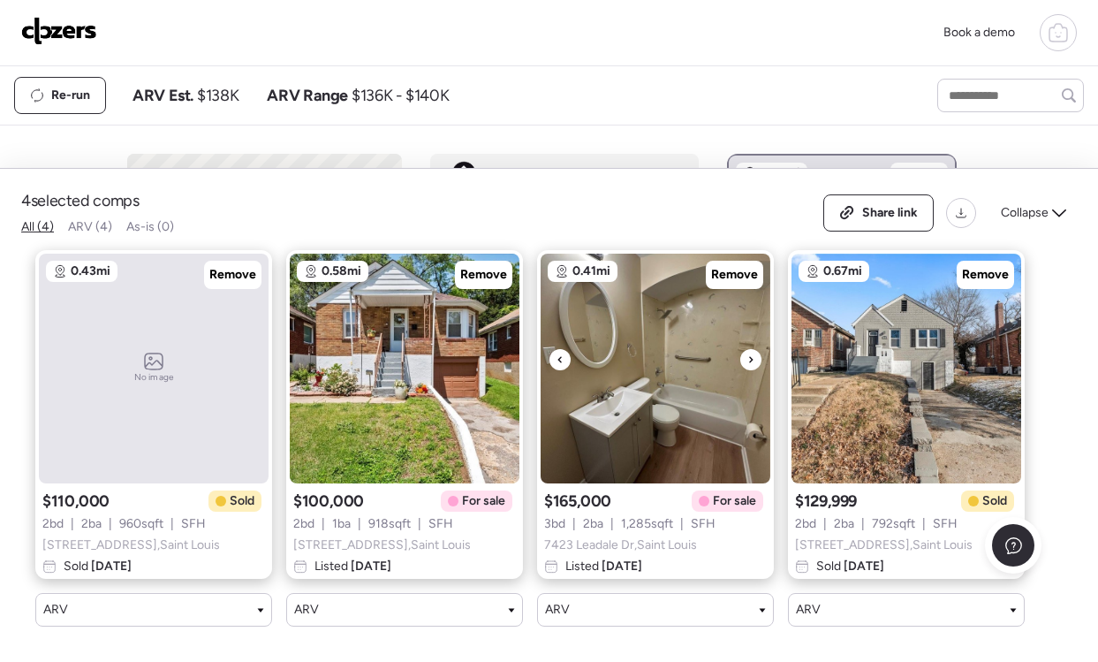
click at [752, 364] on icon at bounding box center [751, 359] width 7 height 21
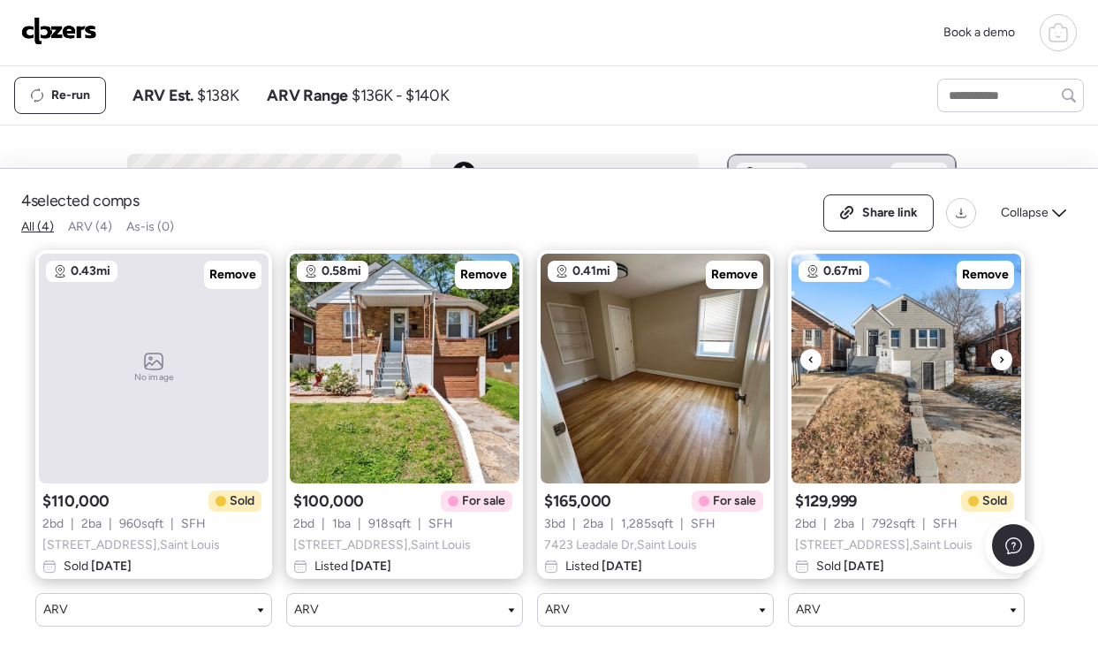
click at [1005, 358] on icon at bounding box center [1002, 359] width 7 height 21
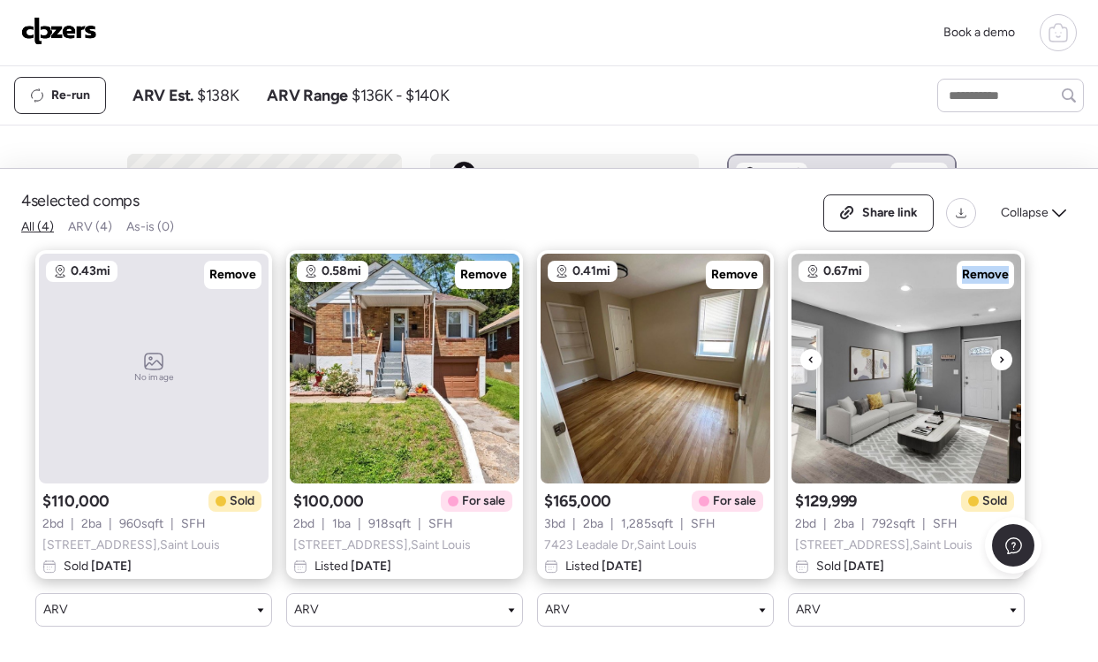
click at [1005, 358] on icon at bounding box center [1002, 359] width 7 height 21
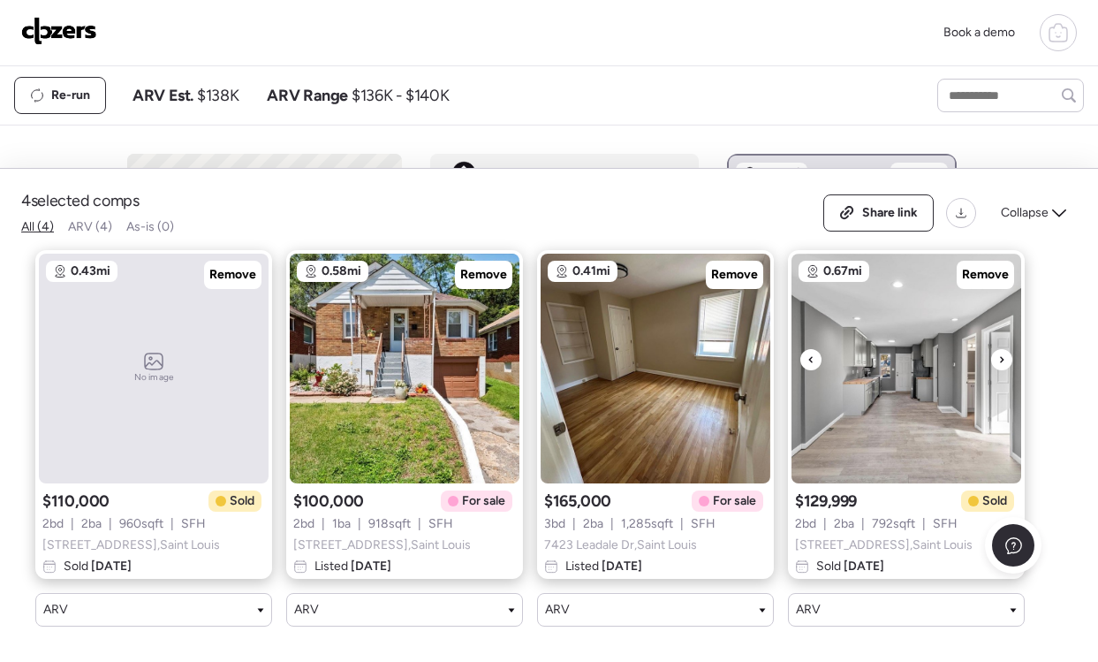
click at [1005, 358] on icon at bounding box center [1002, 359] width 7 height 21
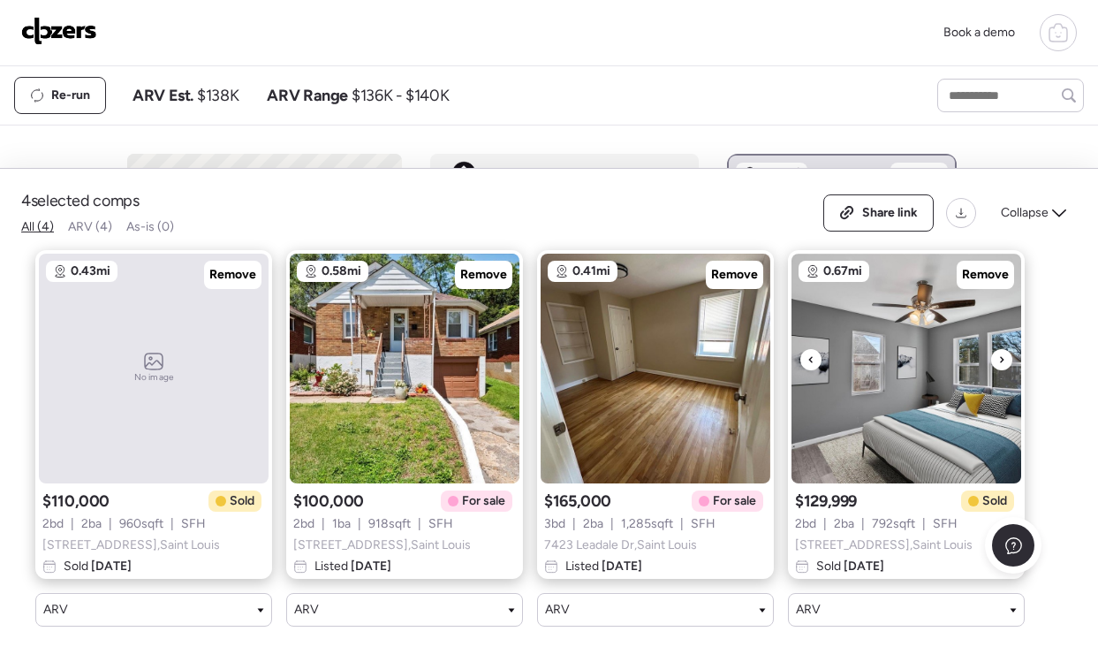
click at [1005, 358] on icon at bounding box center [1002, 359] width 7 height 21
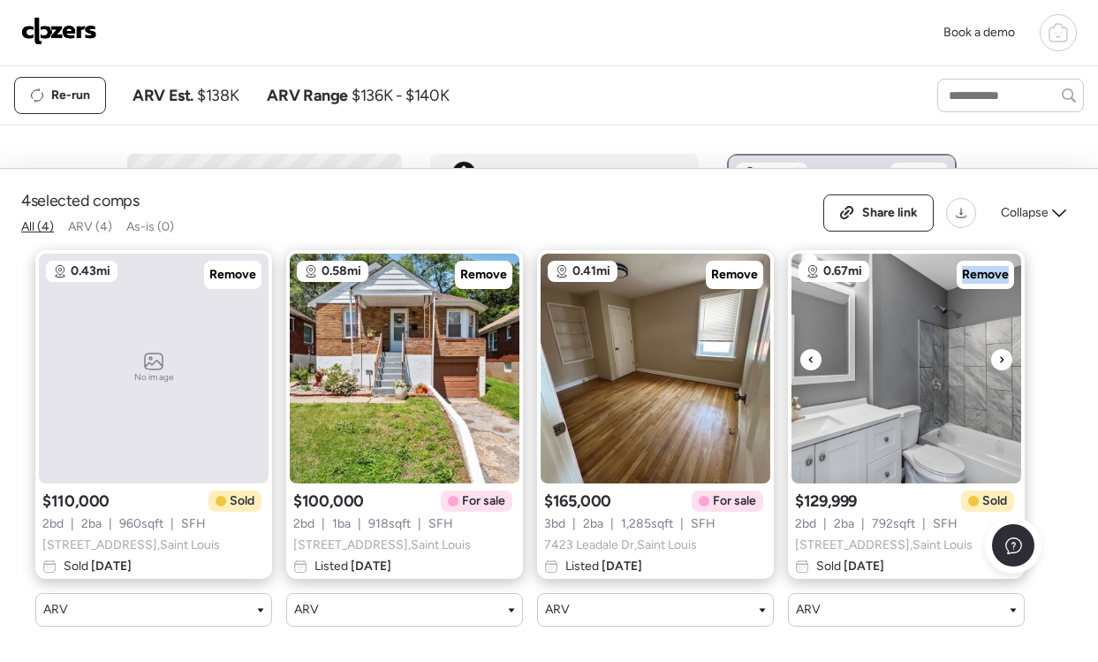
click at [1005, 358] on icon at bounding box center [1002, 359] width 7 height 21
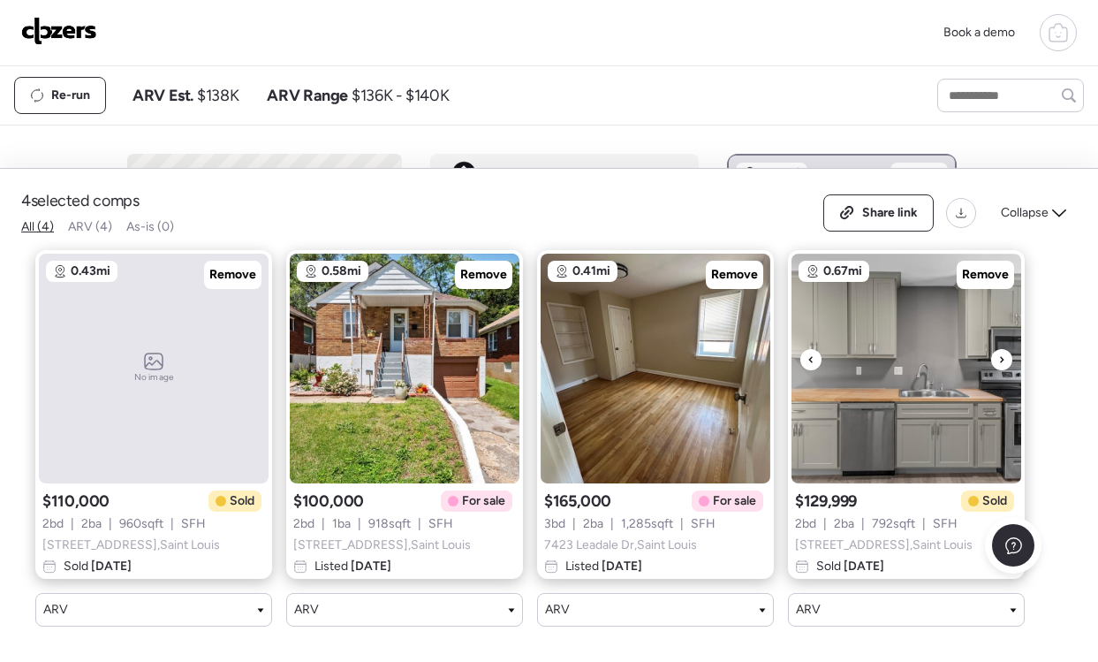
click at [1005, 358] on icon at bounding box center [1002, 359] width 7 height 21
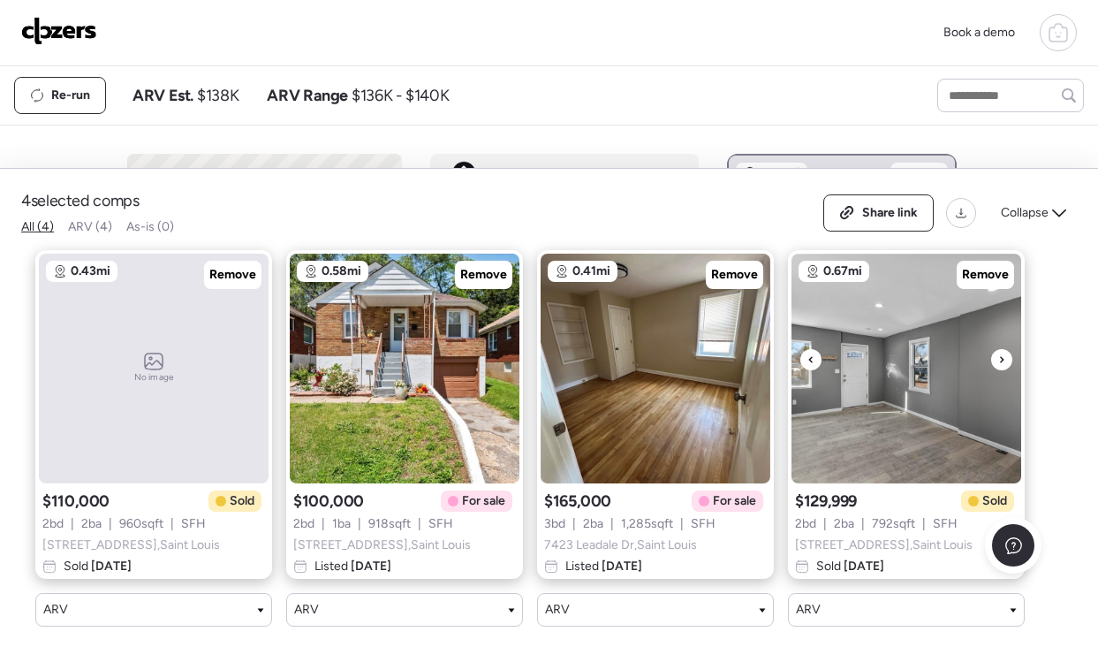
click at [1005, 358] on icon at bounding box center [1002, 359] width 7 height 21
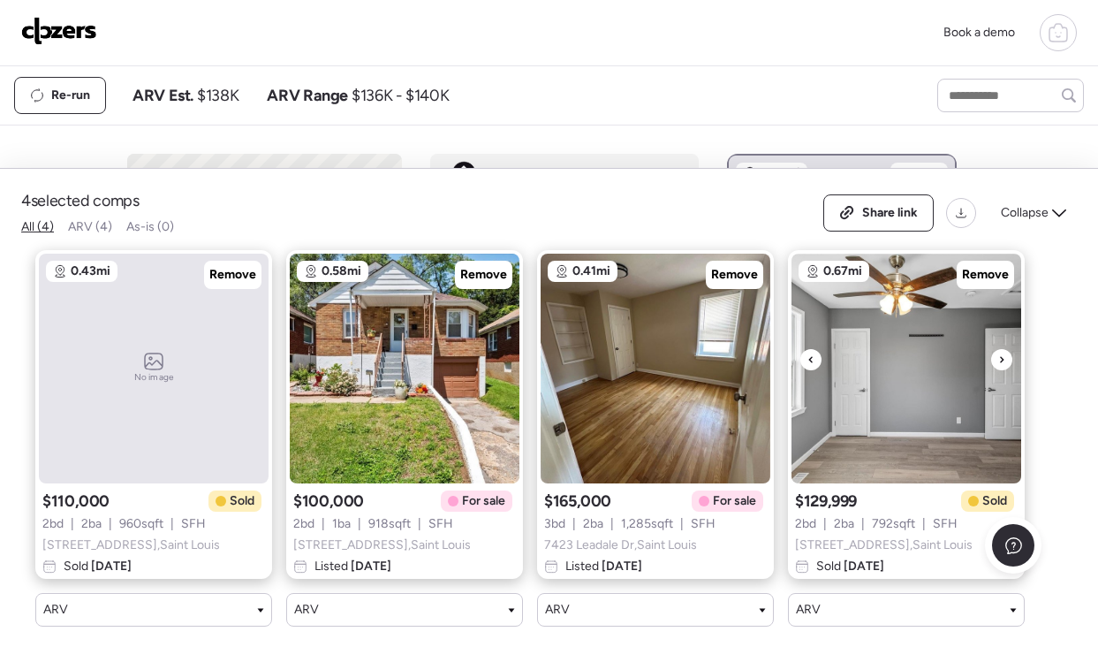
click at [1005, 358] on icon at bounding box center [1002, 359] width 7 height 21
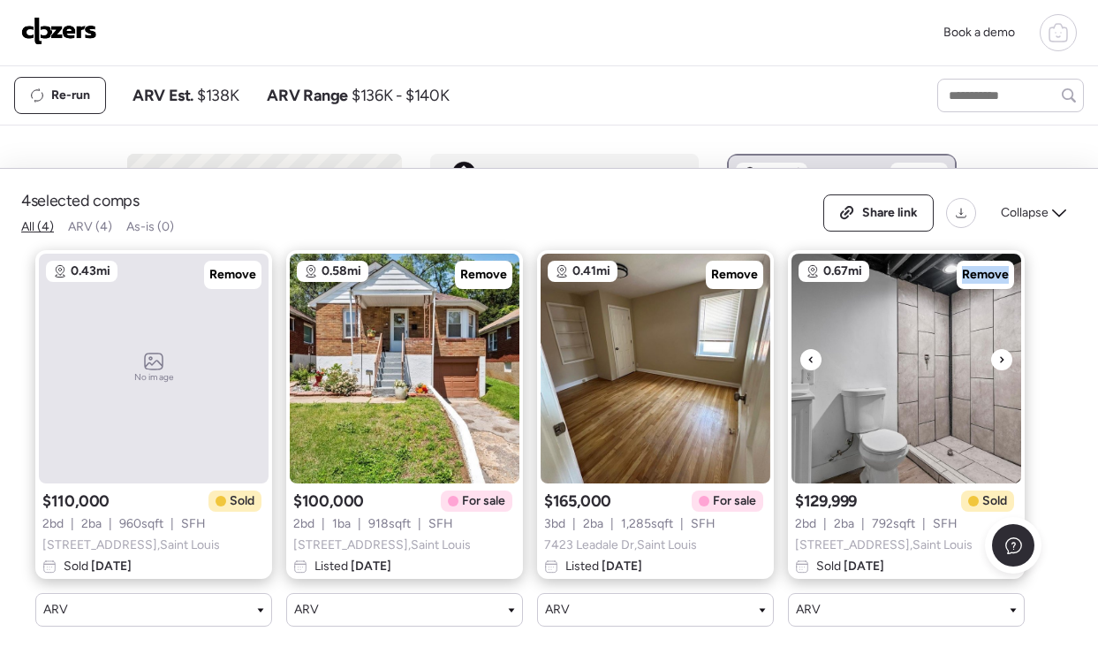
click at [1005, 358] on icon at bounding box center [1002, 359] width 7 height 21
